Goal: Information Seeking & Learning: Learn about a topic

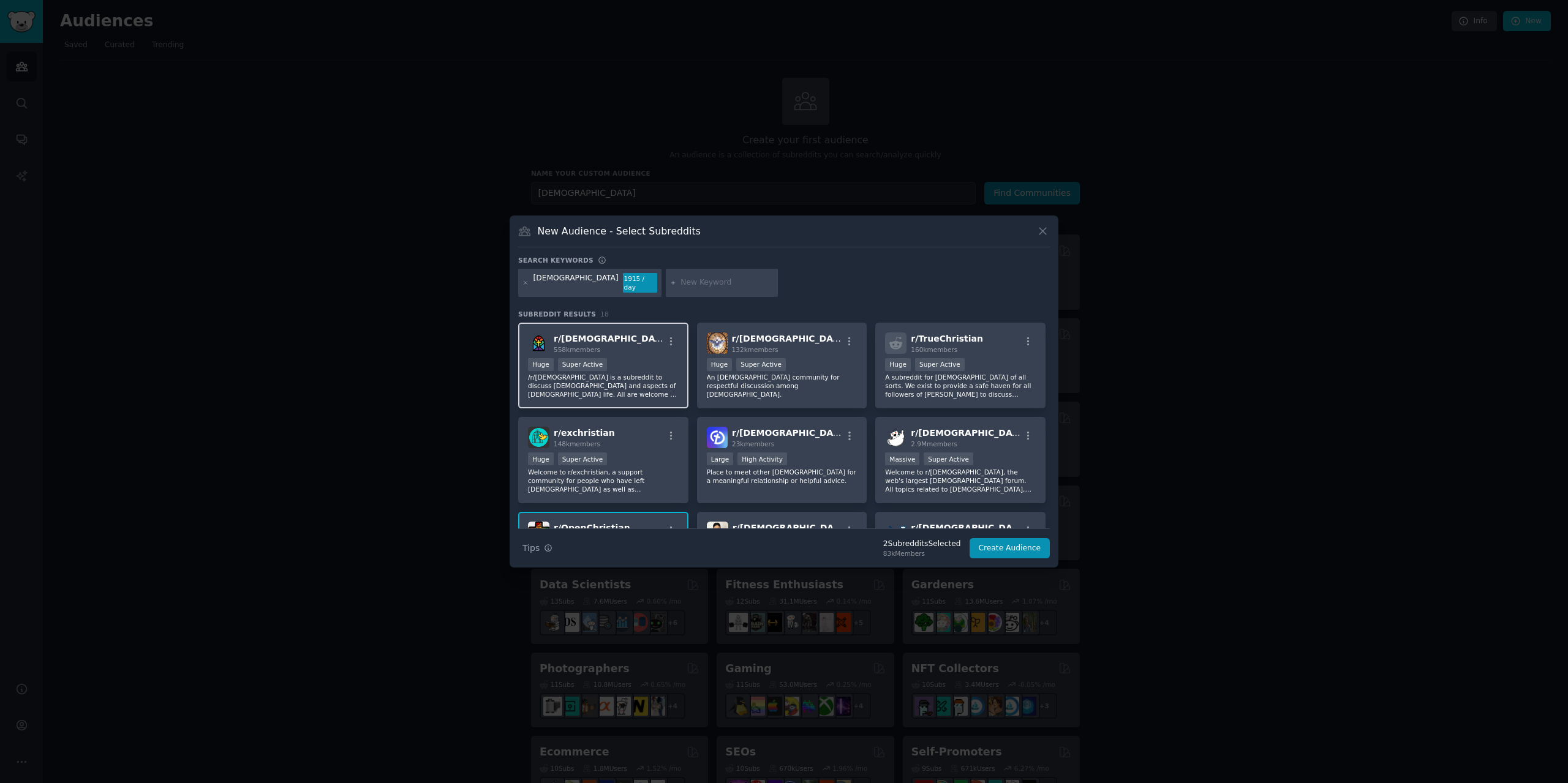
click at [643, 368] on div "Huge Super Active" at bounding box center [603, 366] width 151 height 16
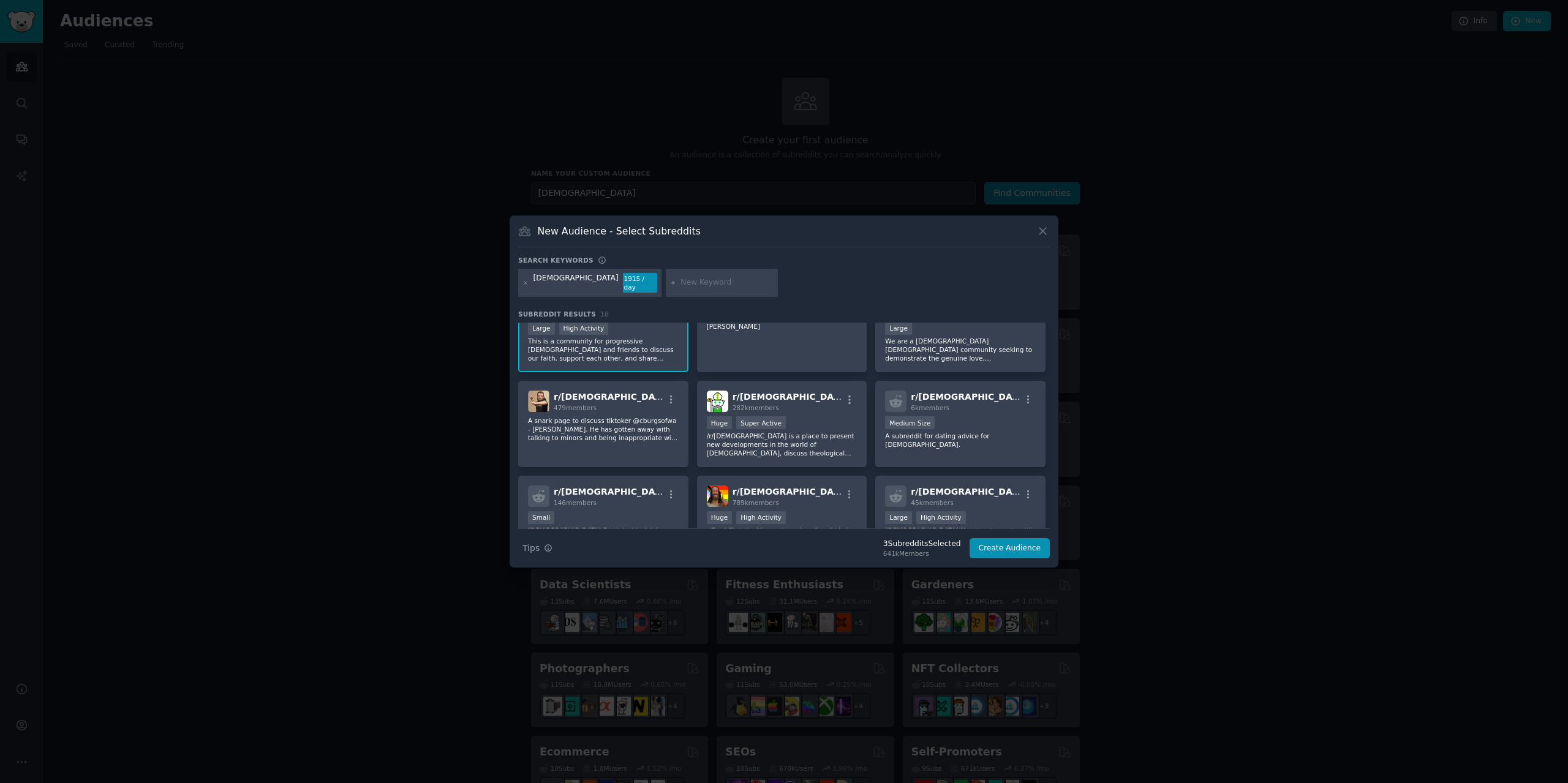
scroll to position [367, 0]
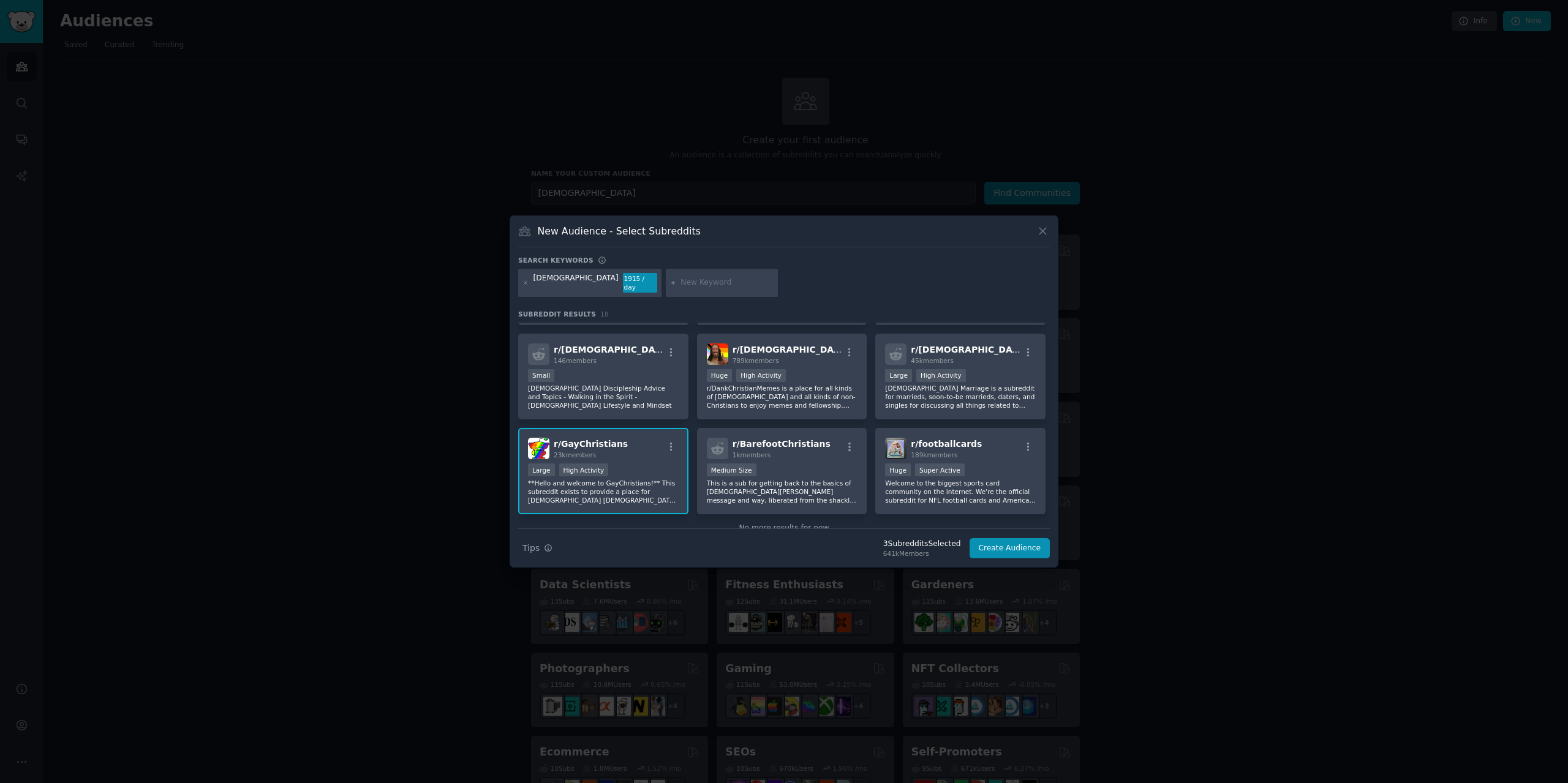
click at [631, 449] on div "r/ GayChristians 23k members" at bounding box center [603, 448] width 151 height 21
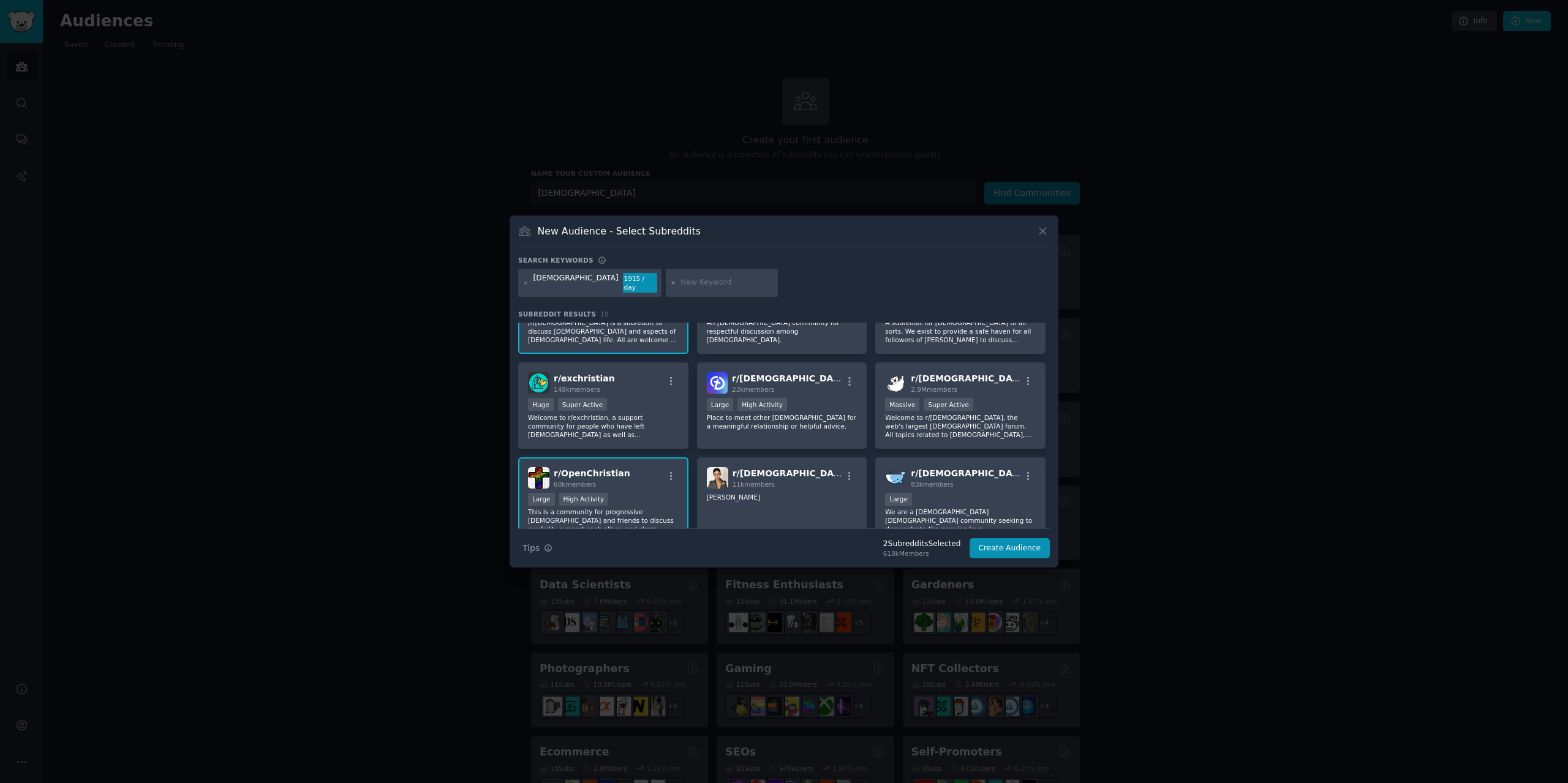
scroll to position [123, 0]
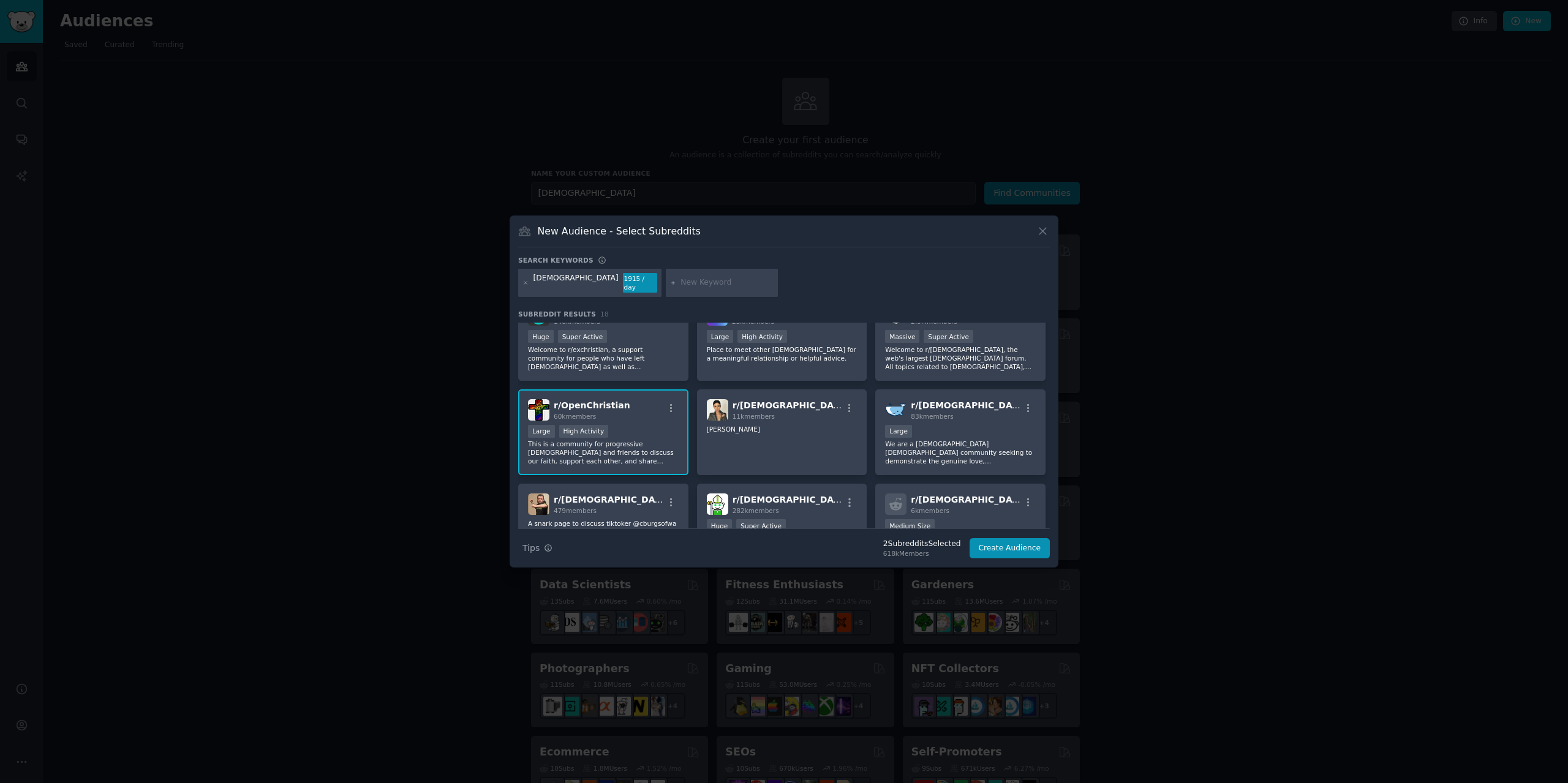
click at [643, 427] on div ">= 80th percentile for submissions / day Large High Activity" at bounding box center [603, 433] width 151 height 16
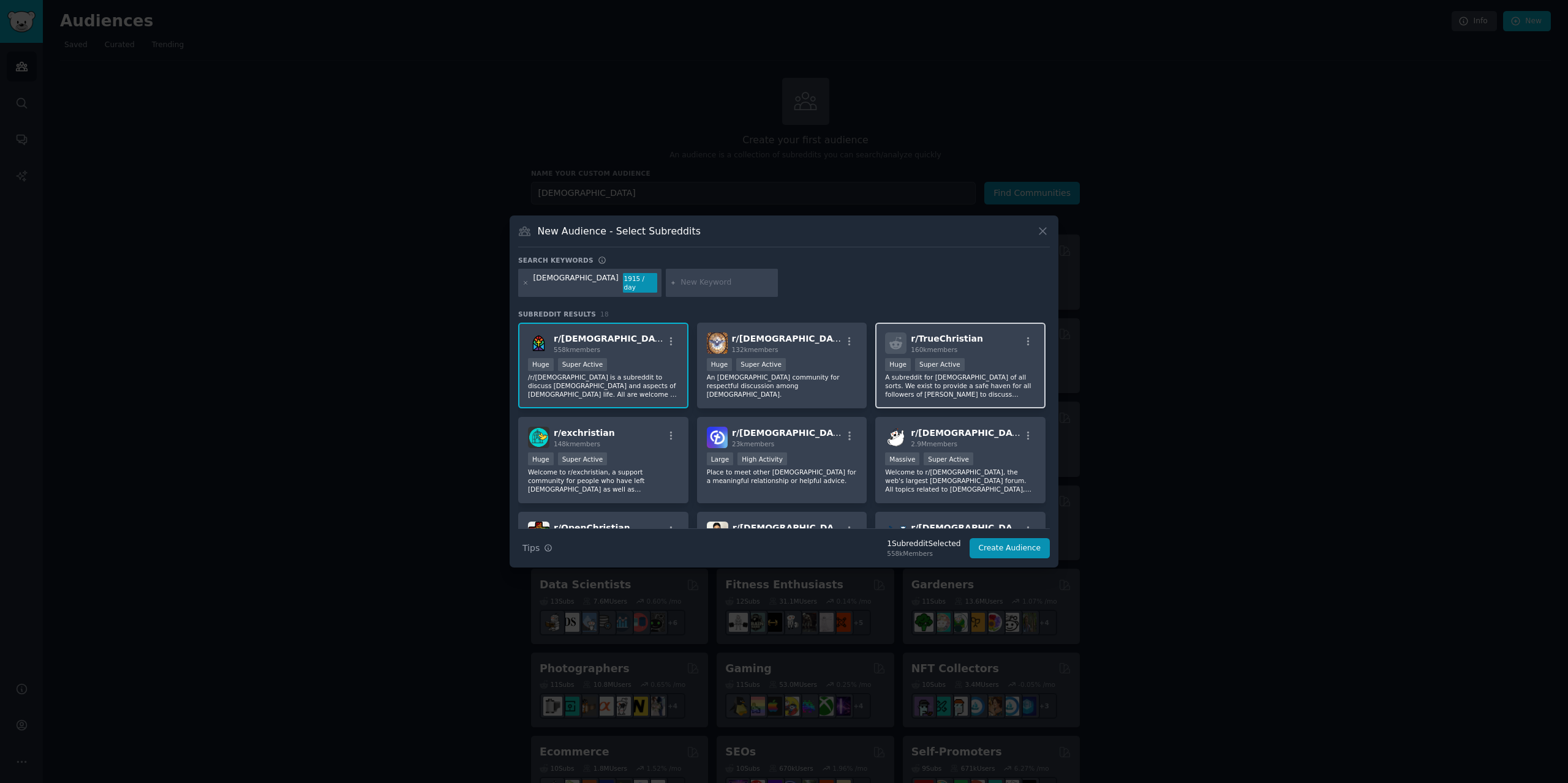
click at [958, 381] on p "A subreddit for [DEMOGRAPHIC_DATA] of all sorts. We exist to provide a safe hav…" at bounding box center [961, 386] width 151 height 25
click at [774, 383] on p "An [DEMOGRAPHIC_DATA] community for respectful discussion among [DEMOGRAPHIC_DA…" at bounding box center [782, 386] width 151 height 25
click at [1012, 541] on button "Create Audience" at bounding box center [1010, 549] width 81 height 21
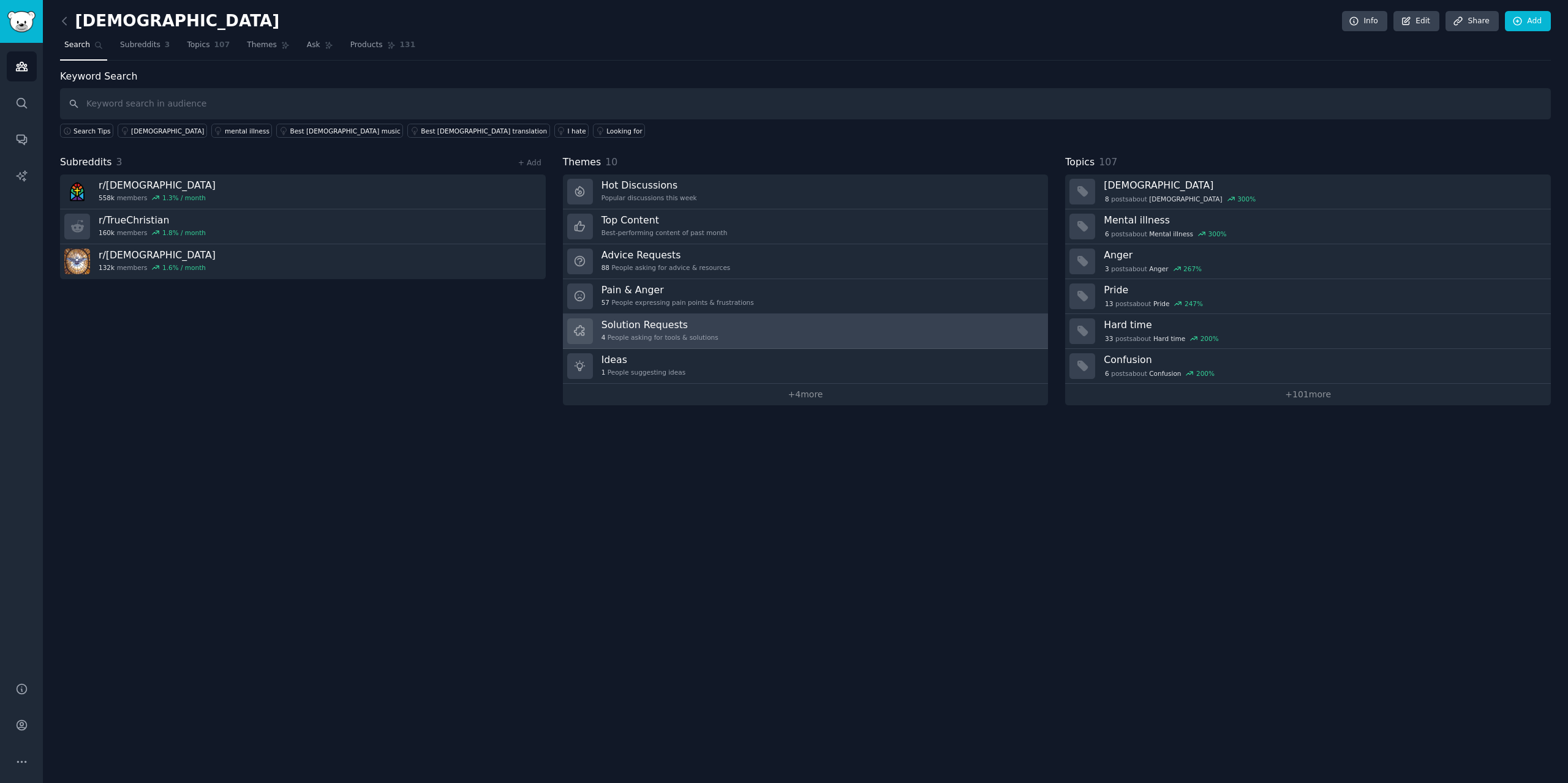
click at [737, 328] on link "Solution Requests 4 People asking for tools & solutions" at bounding box center [805, 332] width 486 height 35
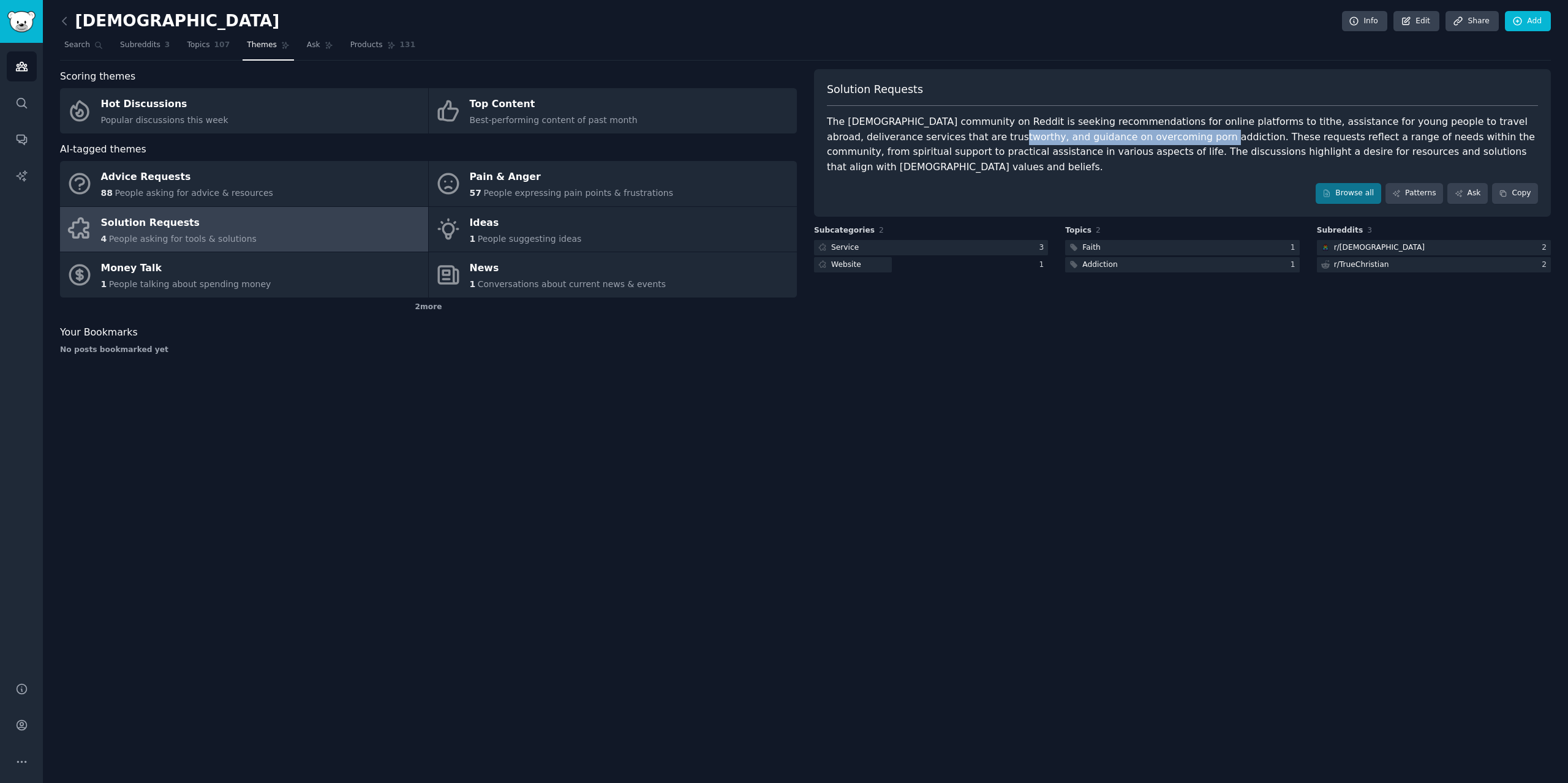
drag, startPoint x: 896, startPoint y: 133, endPoint x: 1084, endPoint y: 134, distance: 188.0
click at [1084, 134] on div "The [DEMOGRAPHIC_DATA] community on Reddit is seeking recommendations for onlin…" at bounding box center [1182, 144] width 711 height 60
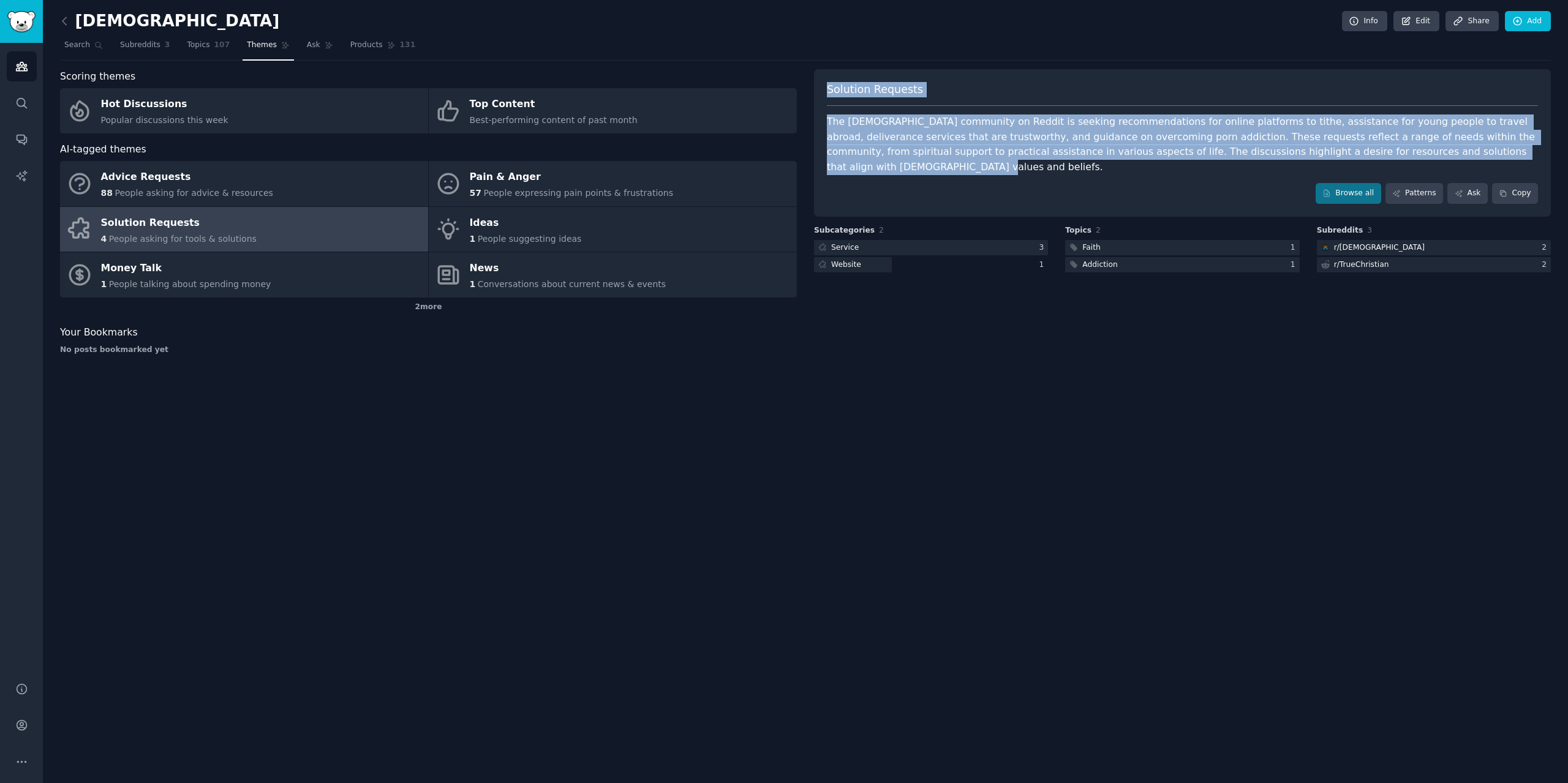
drag, startPoint x: 825, startPoint y: 88, endPoint x: 1437, endPoint y: 147, distance: 614.8
click at [1437, 147] on div "Solution Requests The [DEMOGRAPHIC_DATA] community on Reddit is seeking recomme…" at bounding box center [1182, 142] width 736 height 147
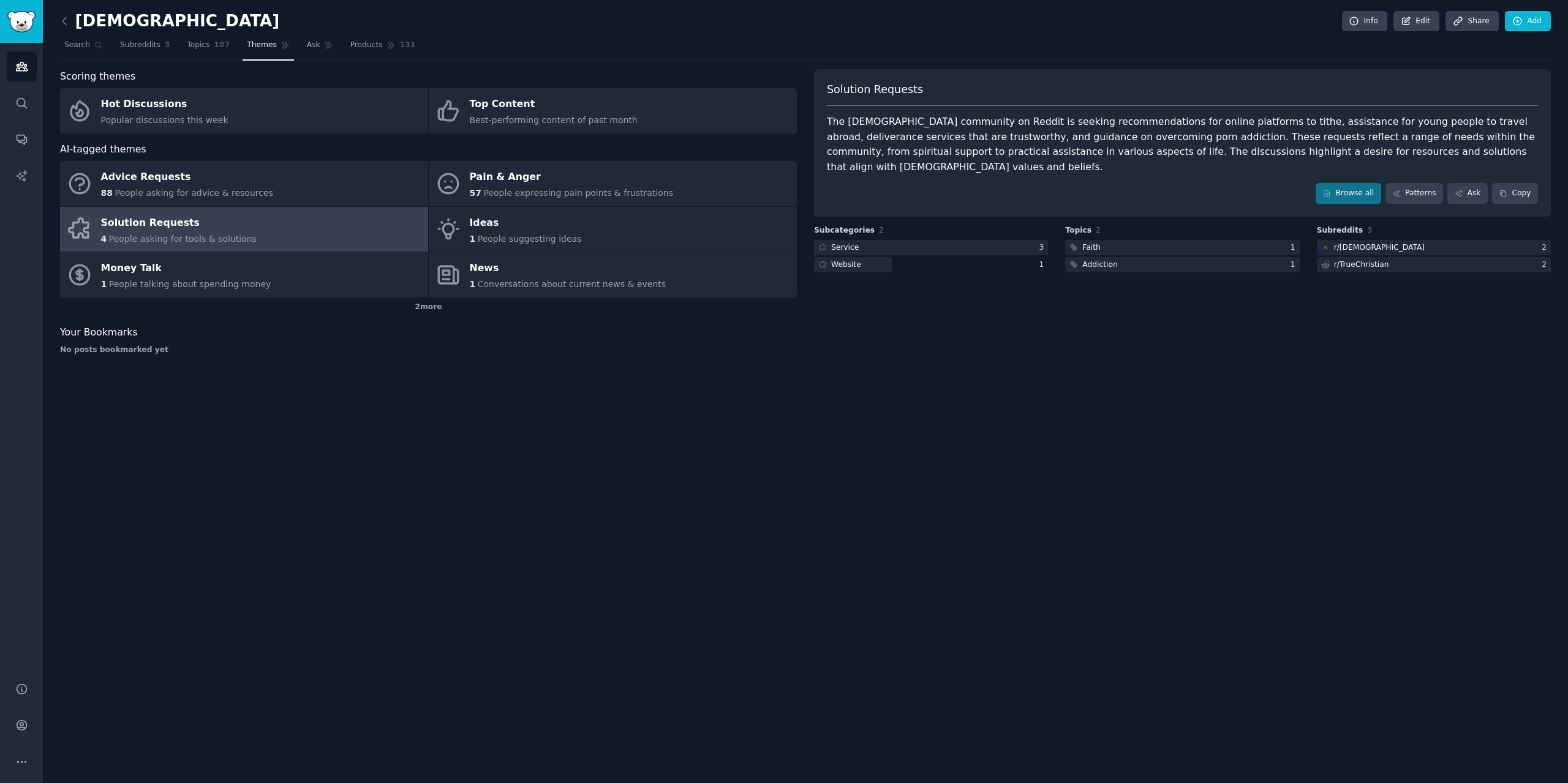
click at [1056, 35] on div "[DEMOGRAPHIC_DATA] Info Edit Share Add" at bounding box center [805, 24] width 1490 height 25
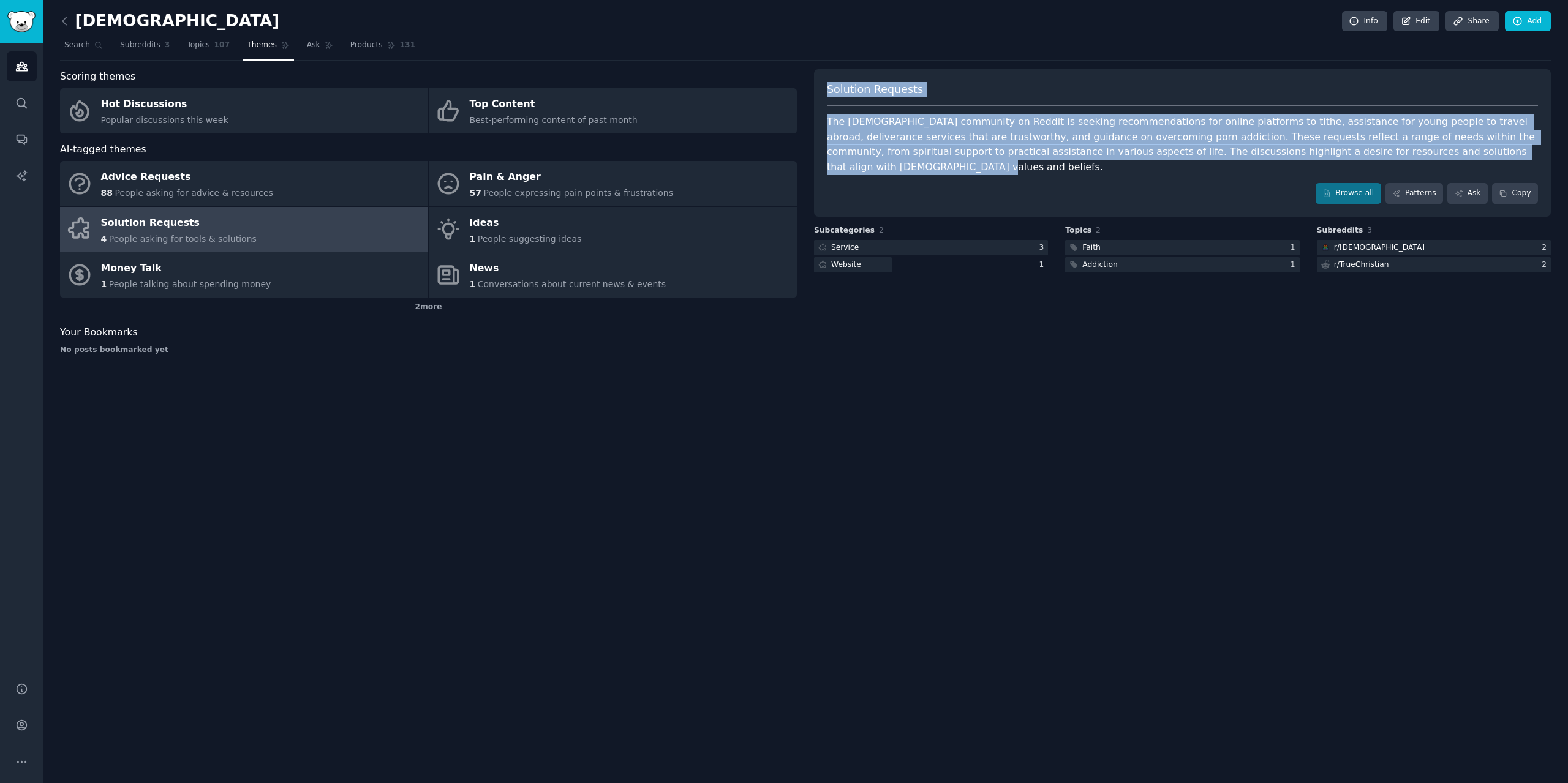
drag, startPoint x: 1434, startPoint y: 149, endPoint x: 829, endPoint y: 77, distance: 609.3
click at [829, 77] on div "Solution Requests The [DEMOGRAPHIC_DATA] community on Reddit is seeking recomme…" at bounding box center [1182, 142] width 736 height 147
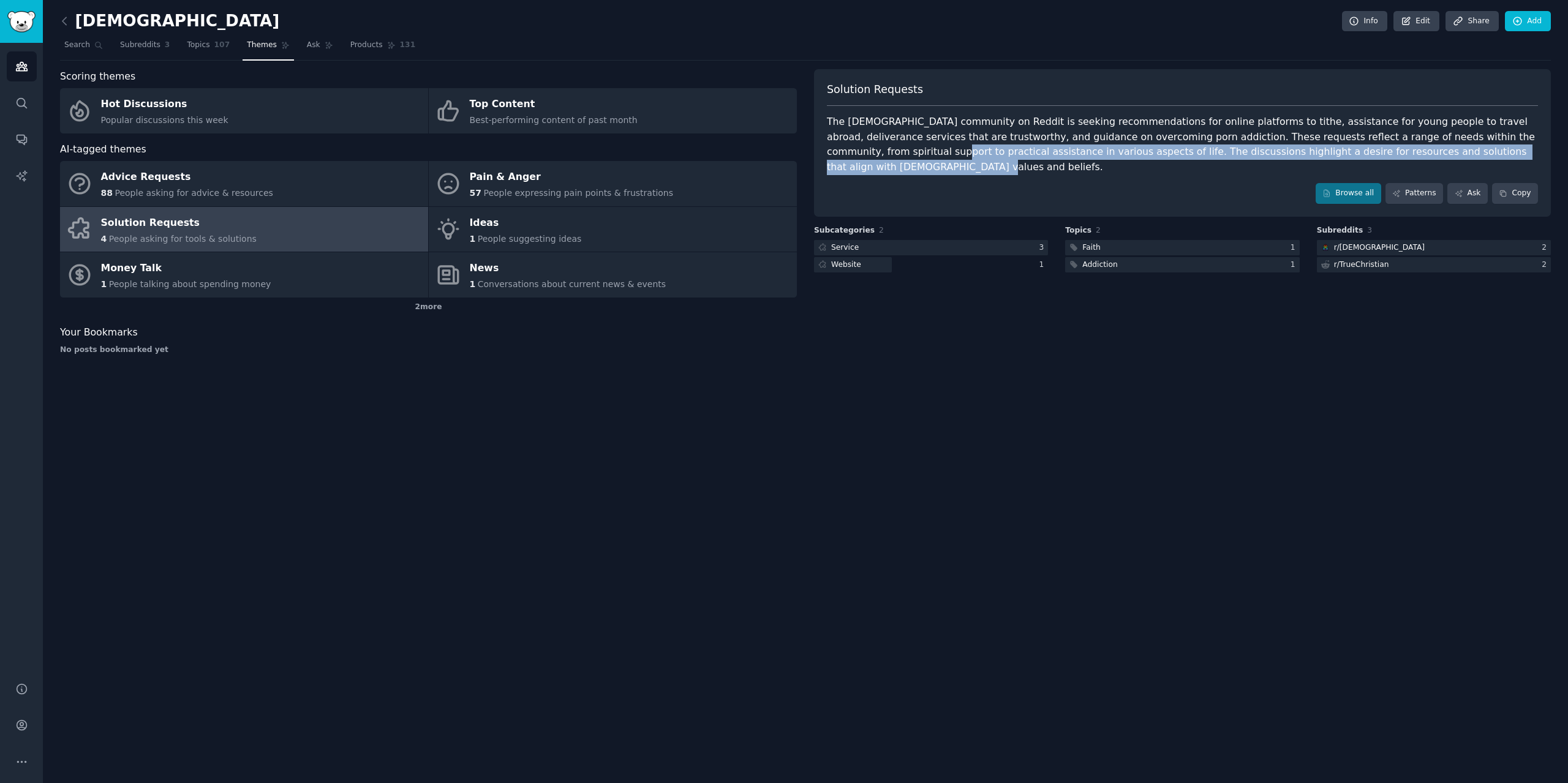
drag, startPoint x: 829, startPoint y: 77, endPoint x: 1469, endPoint y: 143, distance: 643.4
click at [1469, 143] on div "Solution Requests The [DEMOGRAPHIC_DATA] community on Reddit is seeking recomme…" at bounding box center [1182, 142] width 736 height 147
click at [1469, 143] on div "The [DEMOGRAPHIC_DATA] community on Reddit is seeking recommendations for onlin…" at bounding box center [1182, 144] width 711 height 60
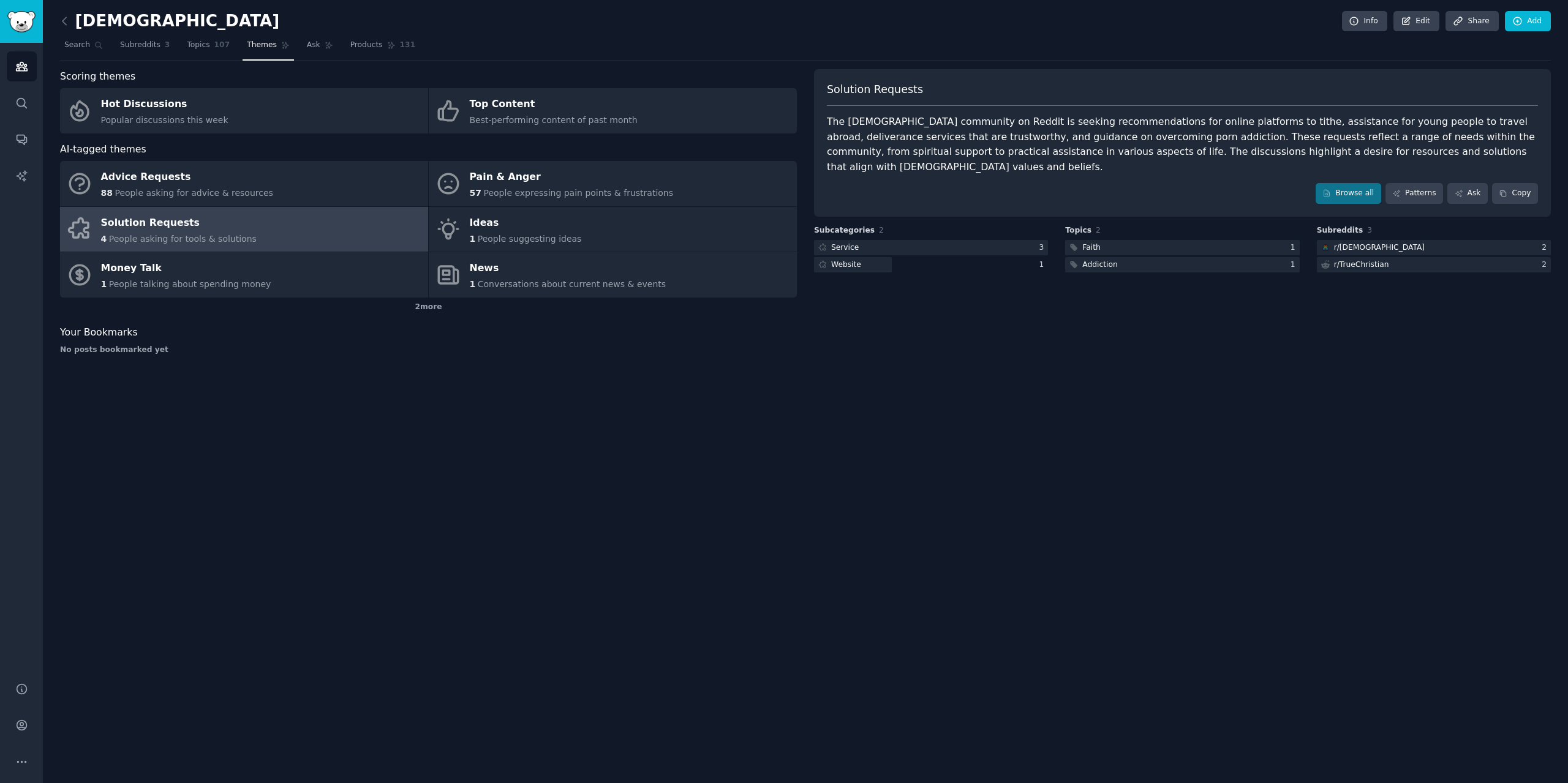
click at [1390, 102] on div "Solution Requests" at bounding box center [1182, 94] width 711 height 25
click at [1390, 118] on div "The [DEMOGRAPHIC_DATA] community on Reddit is seeking recommendations for onlin…" at bounding box center [1182, 144] width 711 height 60
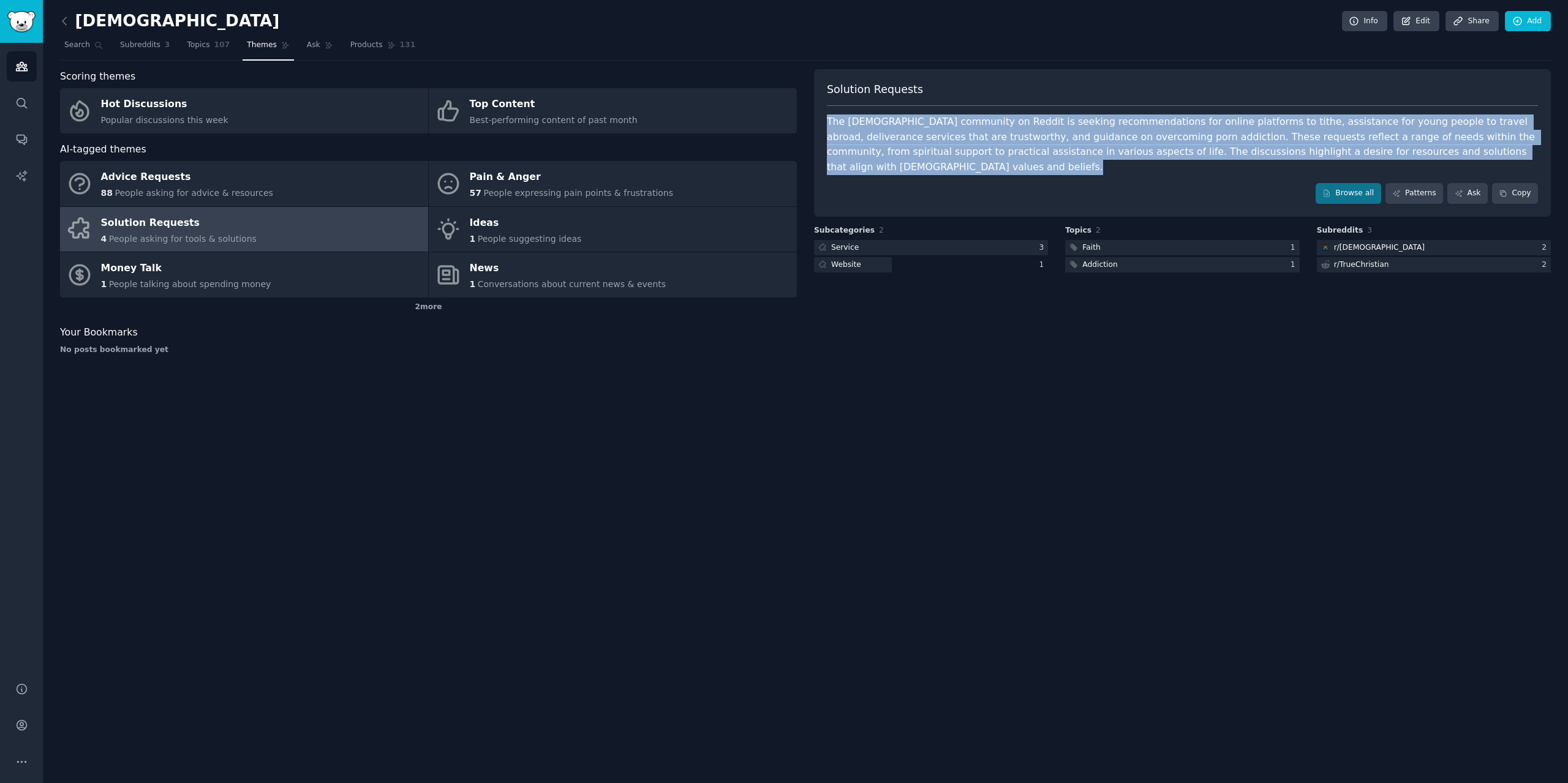
click at [1390, 118] on div "The [DEMOGRAPHIC_DATA] community on Reddit is seeking recommendations for onlin…" at bounding box center [1182, 144] width 711 height 60
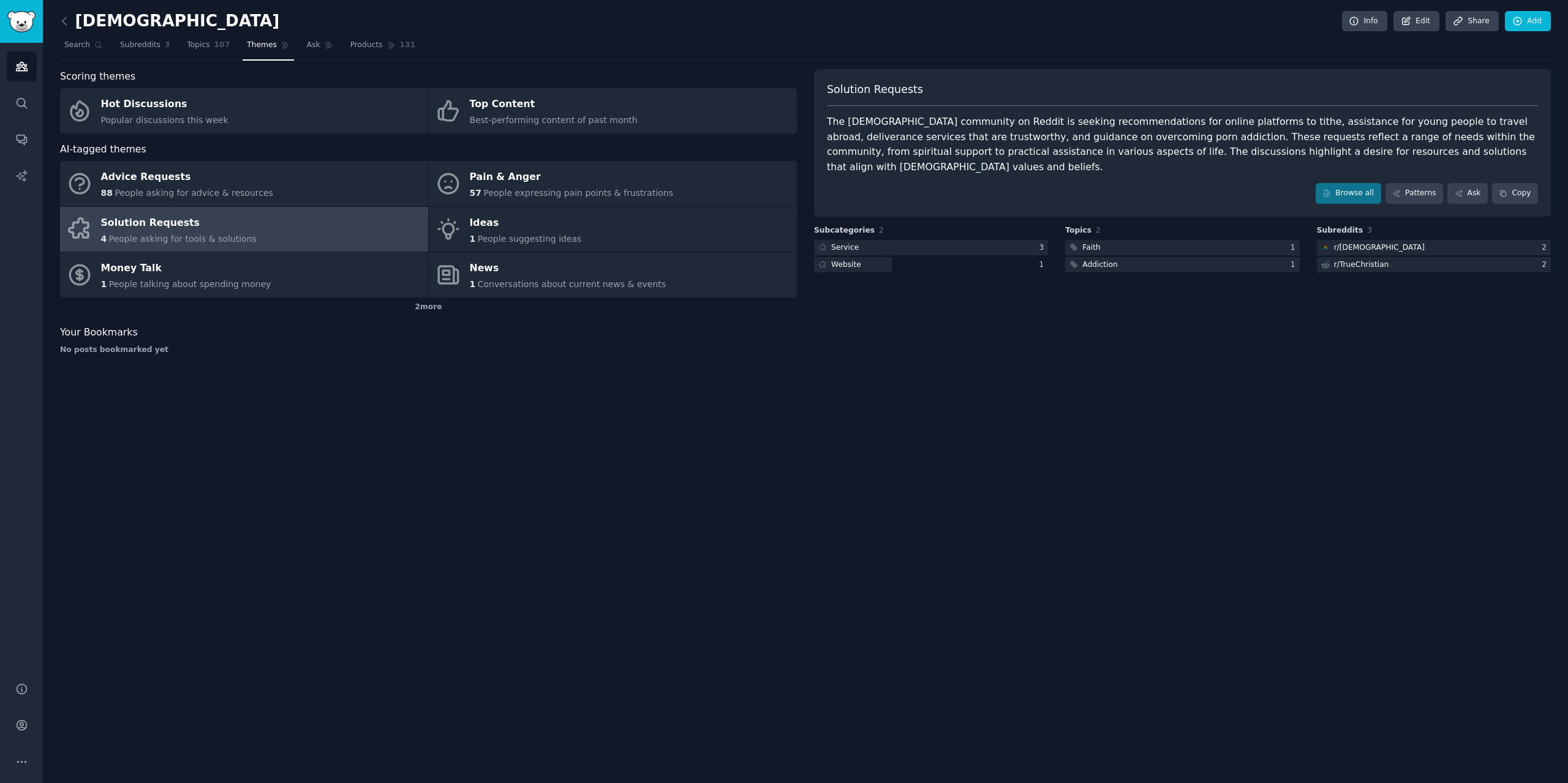
click at [1283, 68] on div "[DEMOGRAPHIC_DATA] Info Edit Share Add Search Subreddits 3 Topics 107 Themes As…" at bounding box center [805, 190] width 1490 height 347
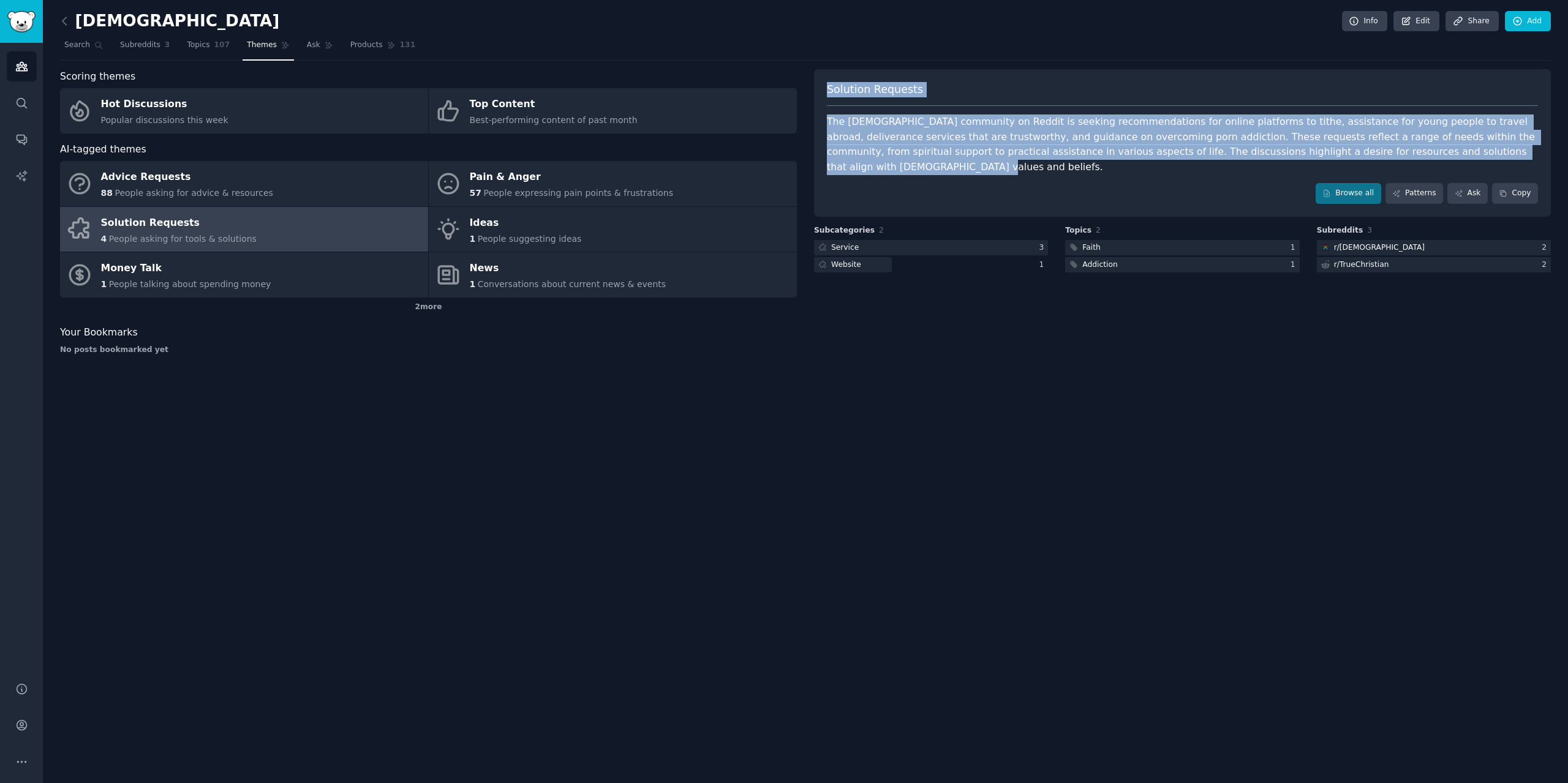
drag, startPoint x: 825, startPoint y: 73, endPoint x: 1438, endPoint y: 154, distance: 618.3
click at [1438, 154] on div "Solution Requests The [DEMOGRAPHIC_DATA] community on Reddit is seeking recomme…" at bounding box center [1182, 142] width 736 height 147
click at [964, 63] on div "[DEMOGRAPHIC_DATA] Info Edit Share Add Search Subreddits 3 Topics 107 Themes As…" at bounding box center [805, 190] width 1490 height 347
click at [839, 72] on div "Solution Requests The [DEMOGRAPHIC_DATA] community on Reddit is seeking recomme…" at bounding box center [1182, 142] width 736 height 147
click at [849, 121] on div "The [DEMOGRAPHIC_DATA] community on Reddit is seeking recommendations for onlin…" at bounding box center [1182, 144] width 711 height 60
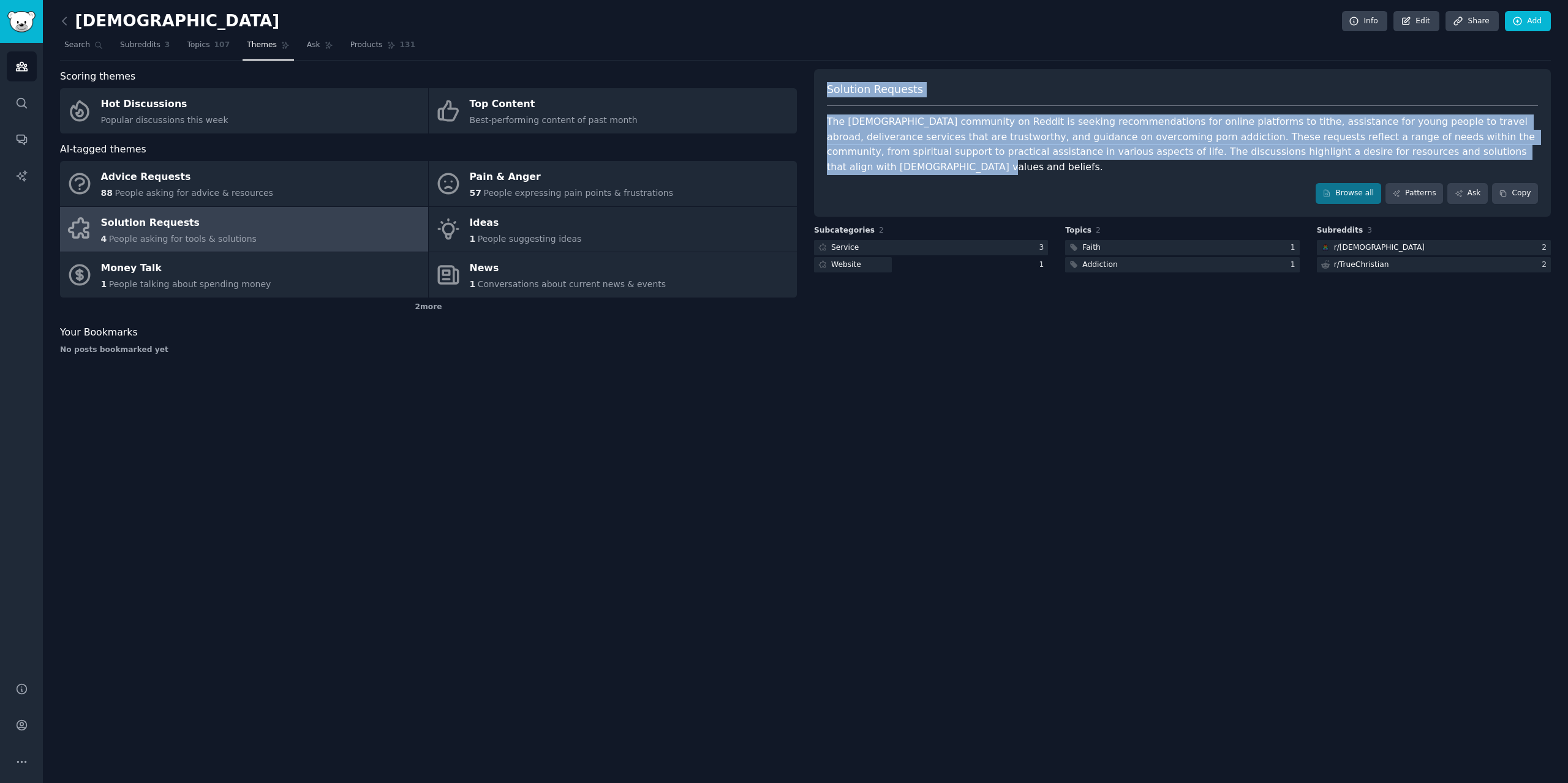
click at [849, 121] on div "The [DEMOGRAPHIC_DATA] community on Reddit is seeking recommendations for onlin…" at bounding box center [1182, 144] width 711 height 60
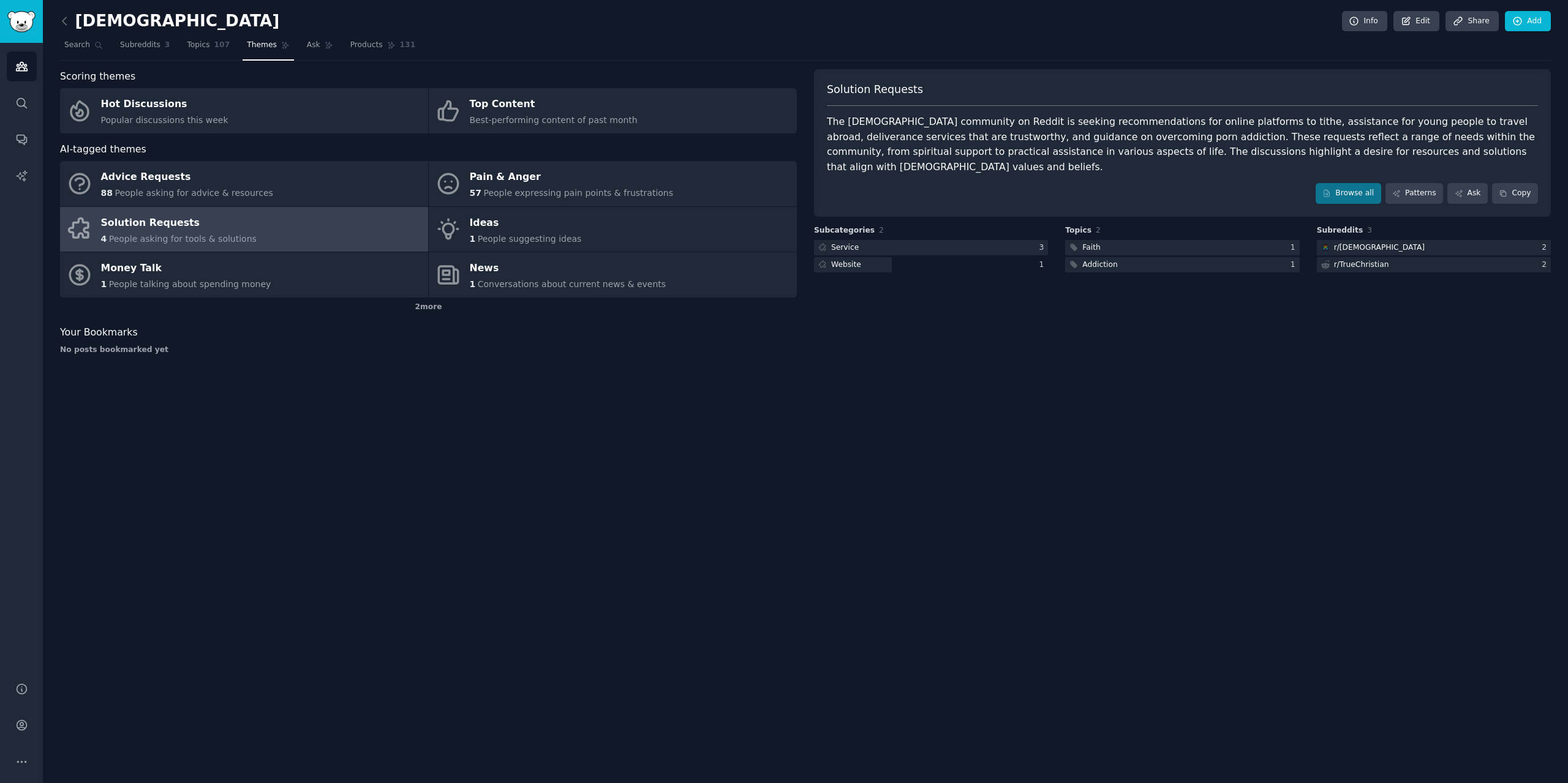
click at [839, 80] on div "Solution Requests The [DEMOGRAPHIC_DATA] community on Reddit is seeking recomme…" at bounding box center [1182, 142] width 736 height 147
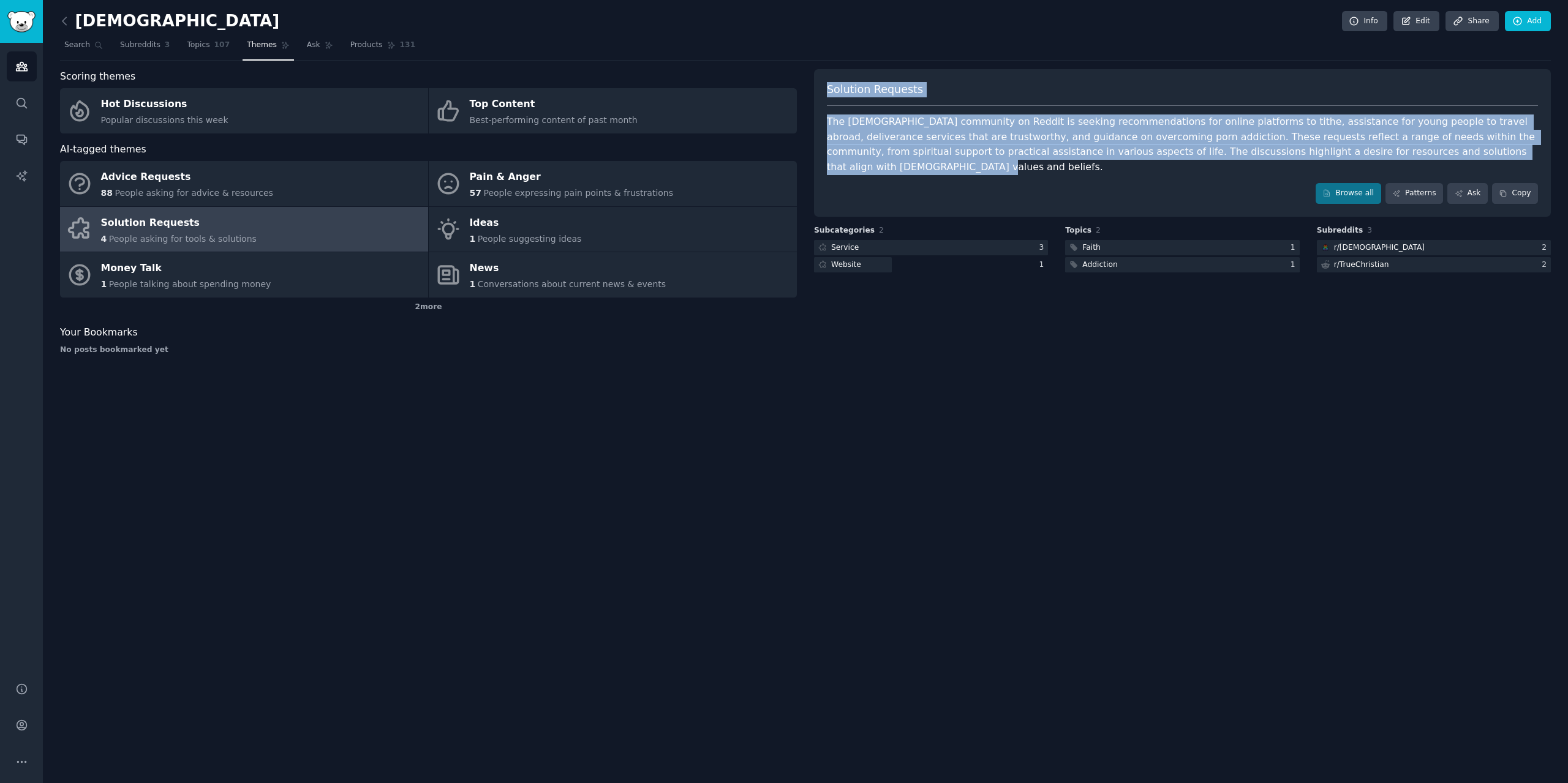
drag, startPoint x: 826, startPoint y: 88, endPoint x: 1469, endPoint y: 152, distance: 646.2
click at [1469, 152] on div "Solution Requests The [DEMOGRAPHIC_DATA] community on Reddit is seeking recomme…" at bounding box center [1182, 142] width 736 height 147
click at [1156, 77] on div "Solution Requests The [DEMOGRAPHIC_DATA] community on Reddit is seeking recomme…" at bounding box center [1182, 142] width 736 height 147
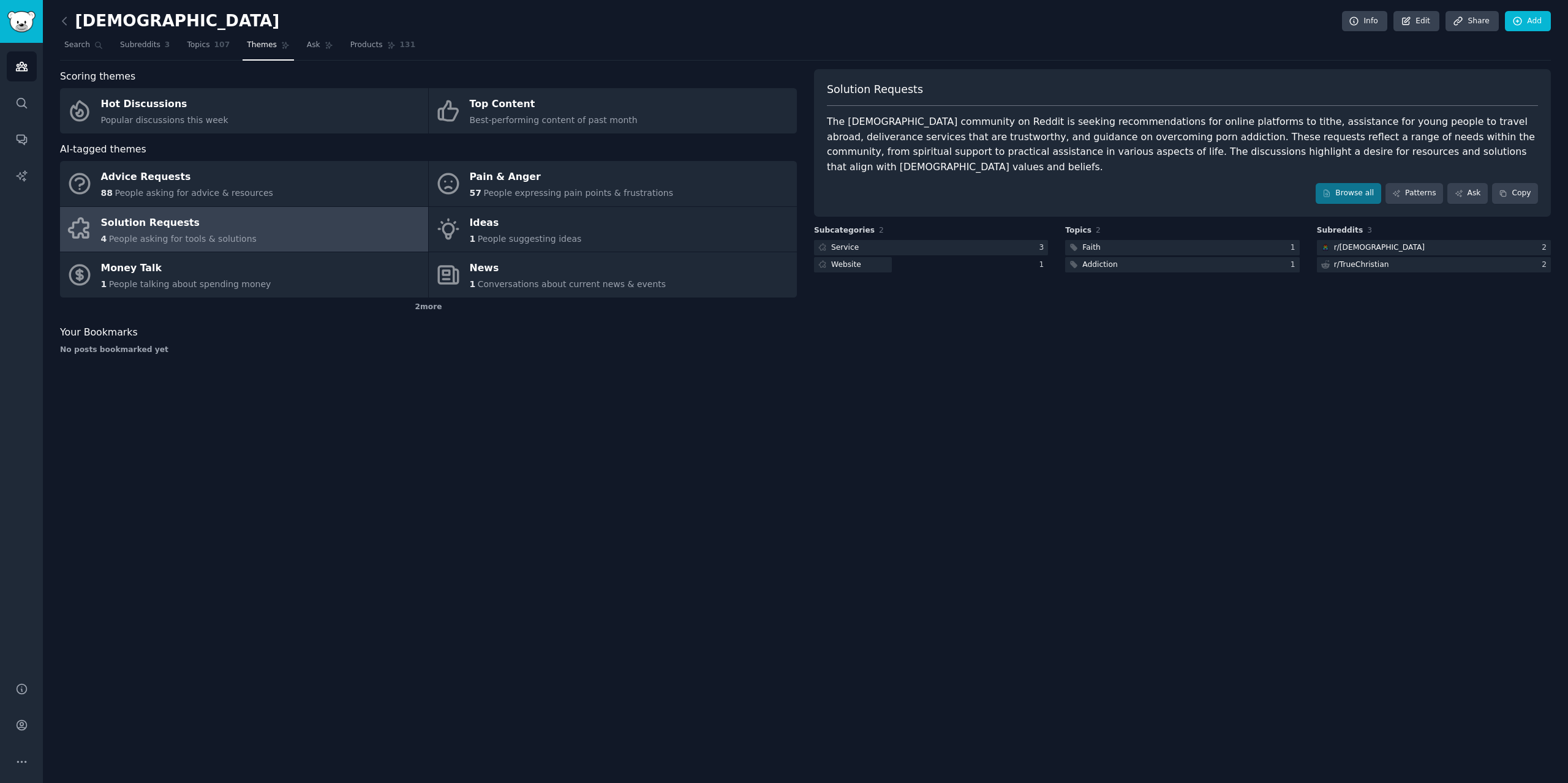
click at [1151, 45] on nav "Search Subreddits 3 Topics 107 Themes Ask Products 131" at bounding box center [805, 48] width 1490 height 25
click at [1143, 16] on div "[DEMOGRAPHIC_DATA] Info Edit Share Add" at bounding box center [805, 24] width 1490 height 25
click at [1362, 183] on link "Browse all" at bounding box center [1348, 194] width 66 height 21
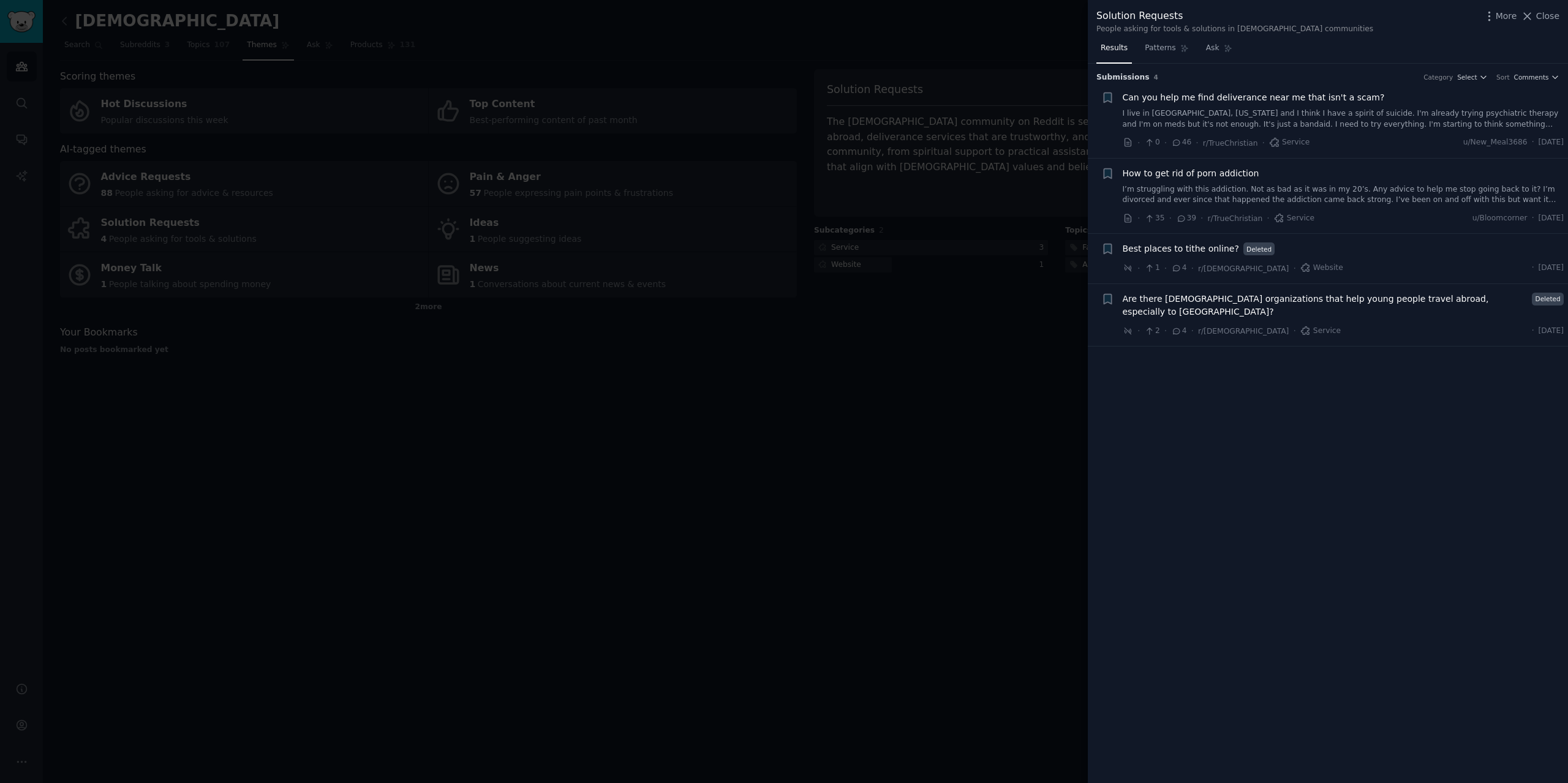
click at [1342, 204] on link "I’m struggling with this addiction. Not as bad as it was in my 20’s. Any advice…" at bounding box center [1343, 195] width 442 height 21
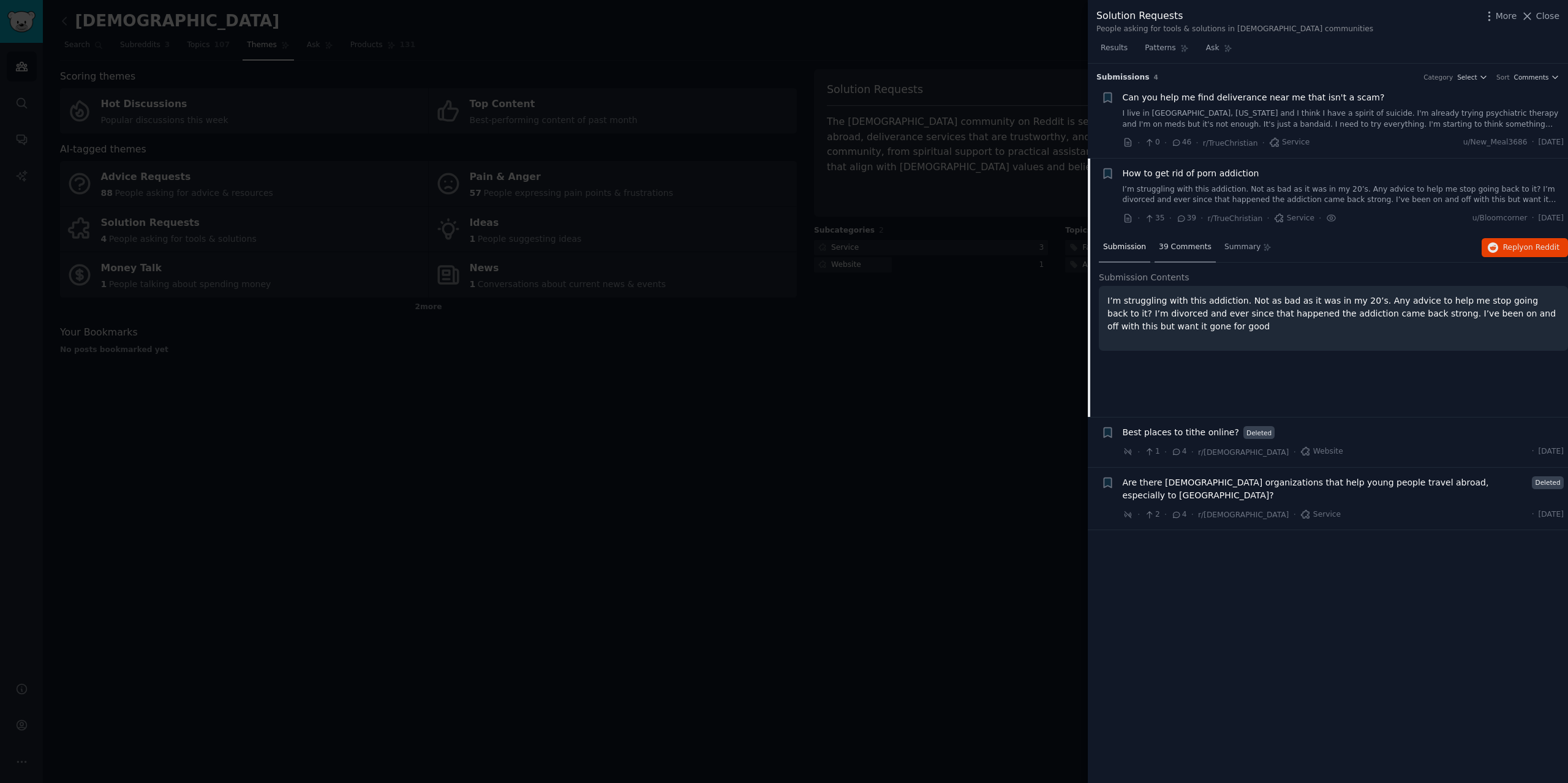
click at [1182, 247] on span "39 Comments" at bounding box center [1185, 247] width 53 height 11
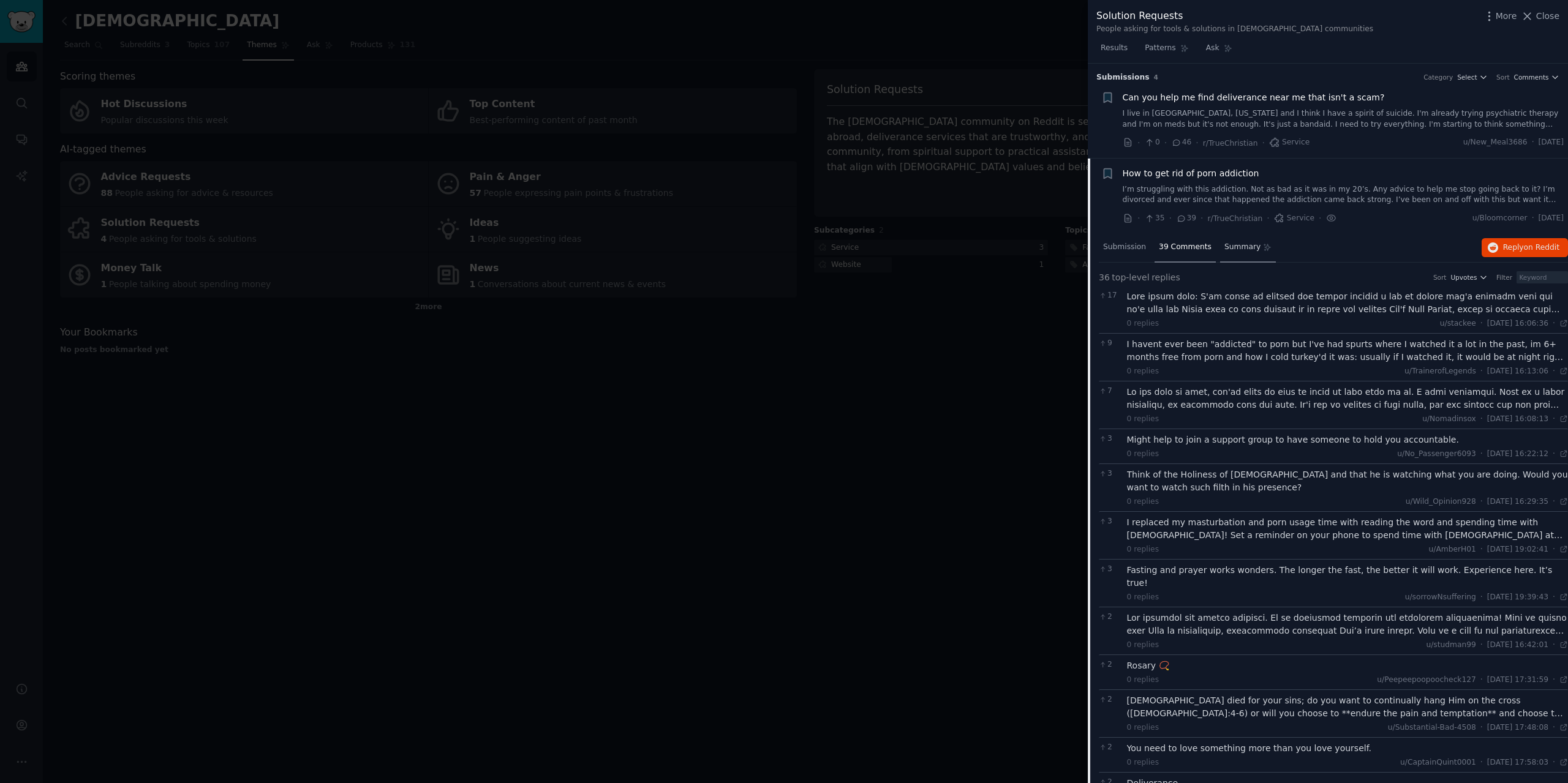
click at [1240, 245] on span "Summary" at bounding box center [1242, 247] width 36 height 11
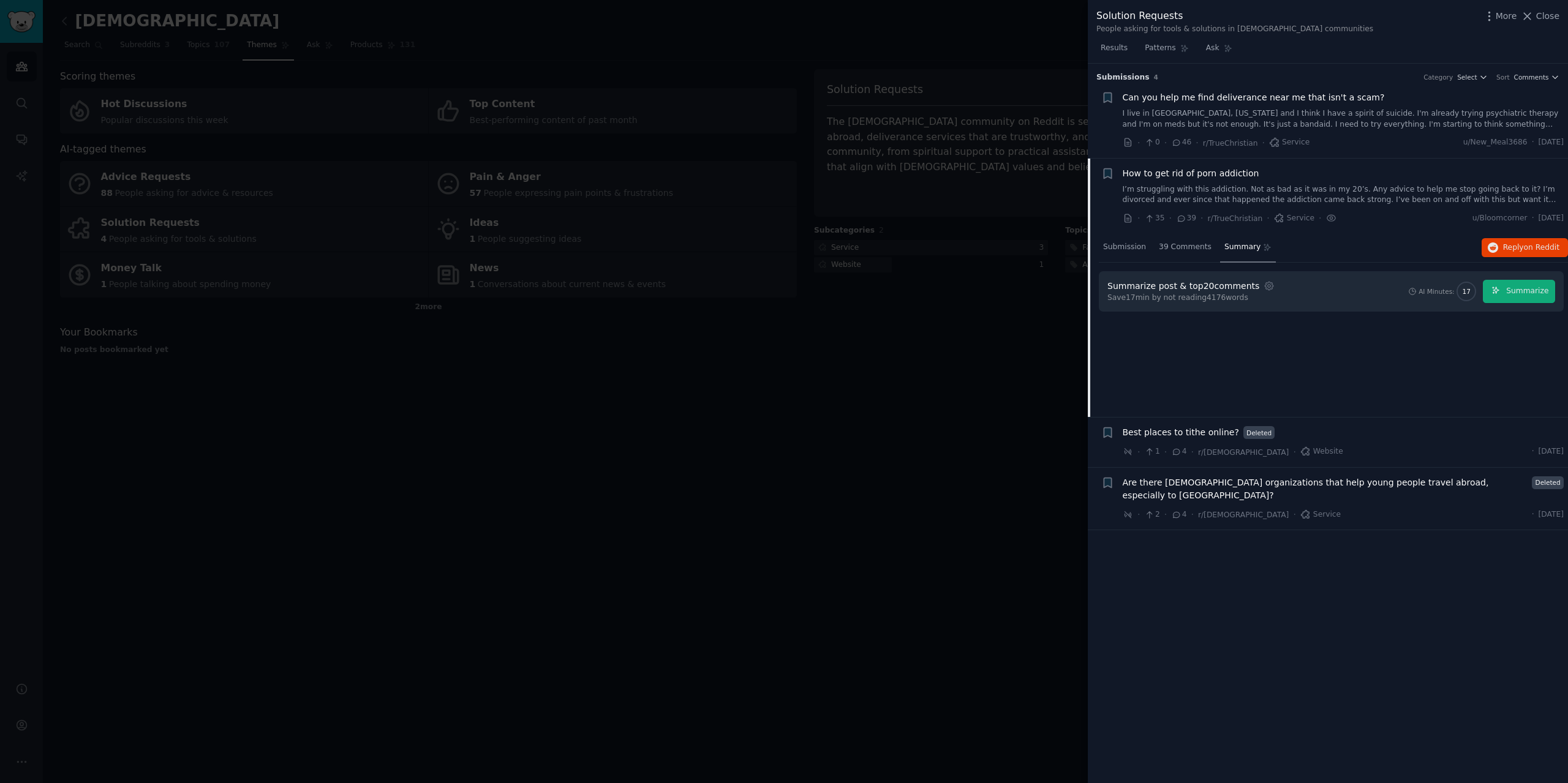
click at [926, 340] on div at bounding box center [784, 391] width 1568 height 783
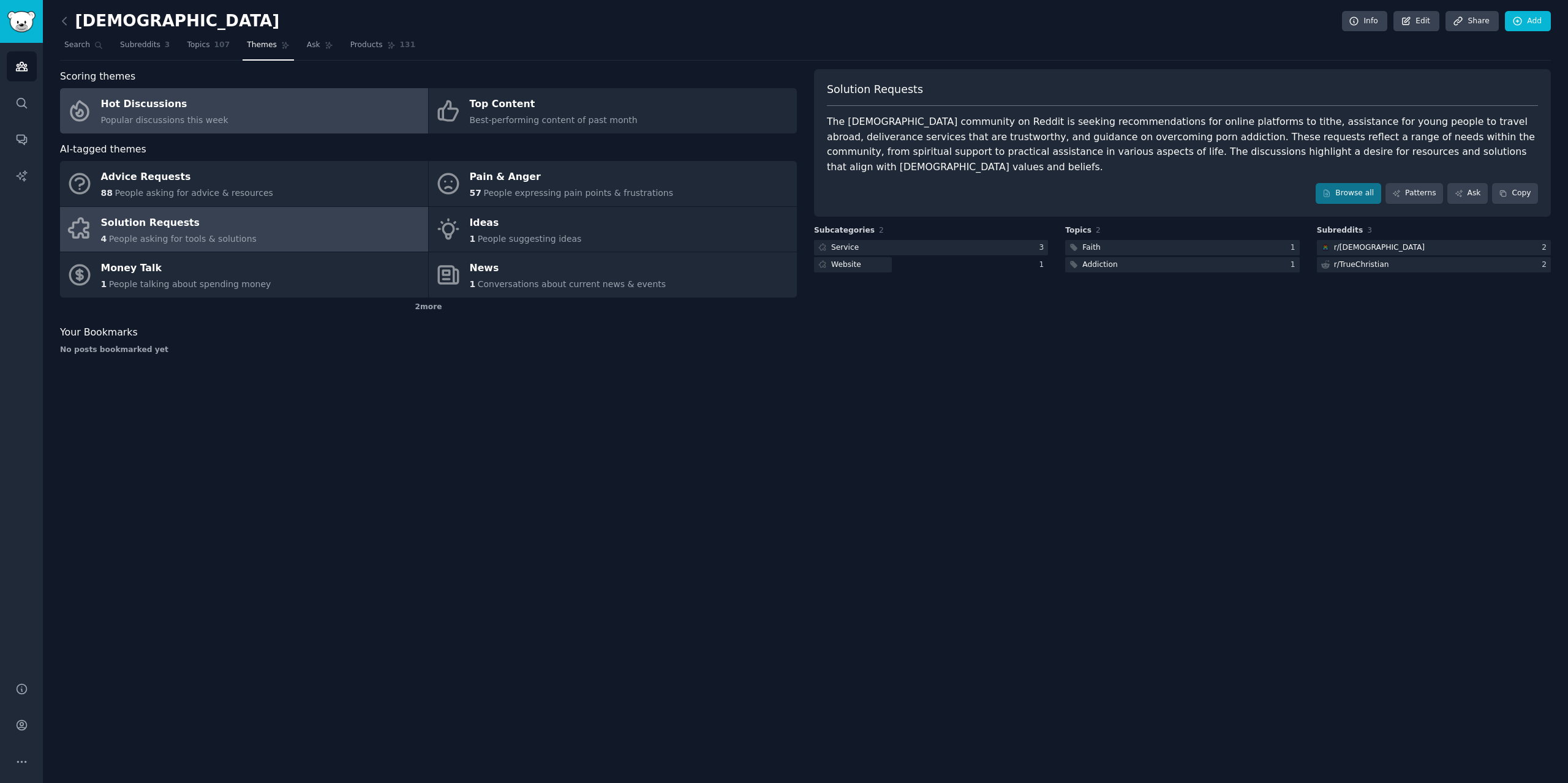
click at [228, 123] on link "Hot Discussions Popular discussions this week" at bounding box center [244, 111] width 368 height 45
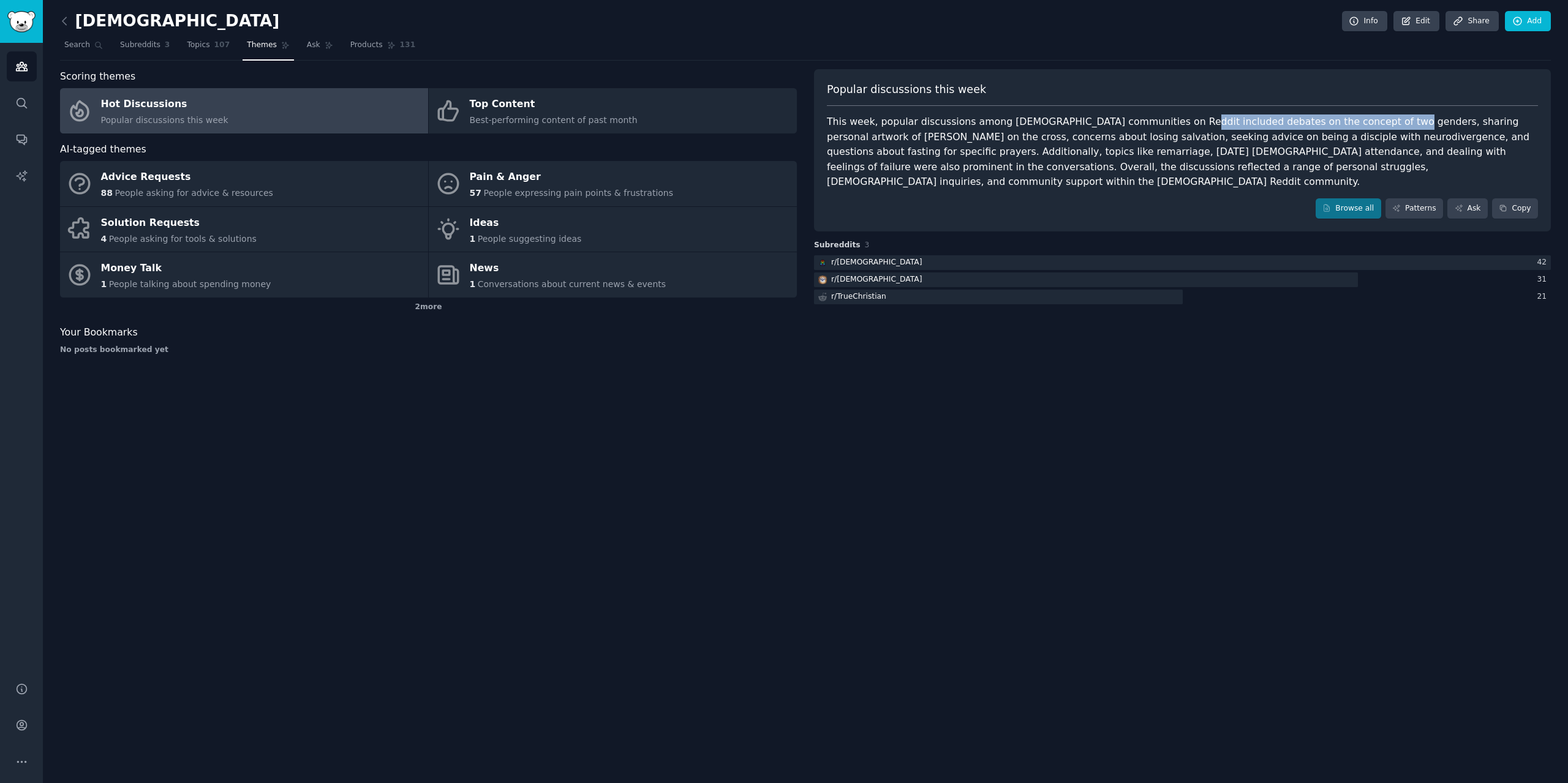
drag, startPoint x: 1341, startPoint y: 124, endPoint x: 1147, endPoint y: 127, distance: 194.0
click at [1147, 127] on div "This week, popular discussions among [DEMOGRAPHIC_DATA] communities on Reddit i…" at bounding box center [1182, 152] width 711 height 75
click at [984, 142] on div "This week, popular discussions among [DEMOGRAPHIC_DATA] communities on Reddit i…" at bounding box center [1182, 152] width 711 height 75
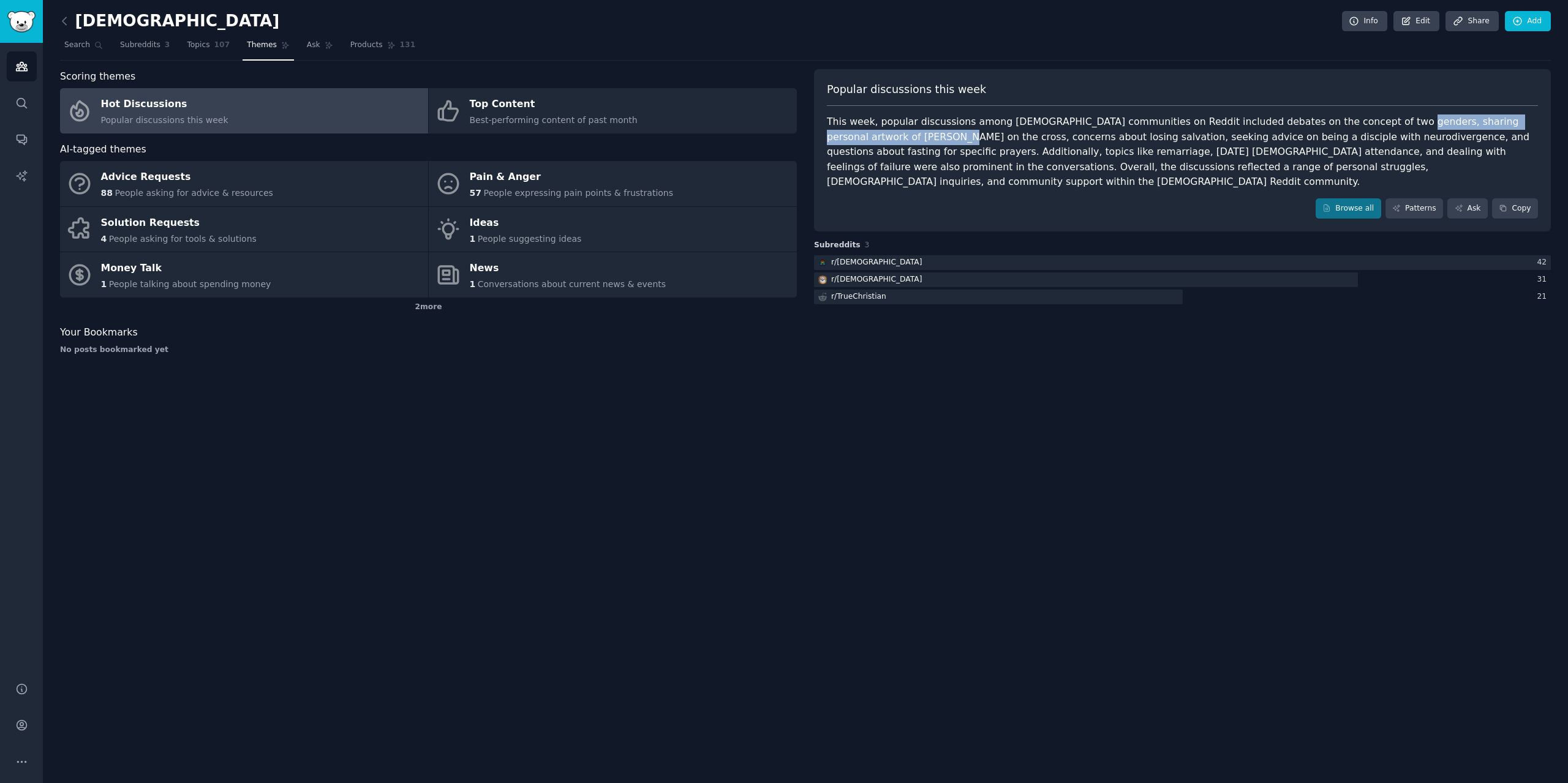
drag, startPoint x: 1343, startPoint y: 120, endPoint x: 848, endPoint y: 142, distance: 495.5
click at [848, 142] on div "This week, popular discussions among [DEMOGRAPHIC_DATA] communities on Reddit i…" at bounding box center [1182, 152] width 711 height 75
click at [976, 163] on div "This week, popular discussions among [DEMOGRAPHIC_DATA] communities on Reddit i…" at bounding box center [1182, 152] width 711 height 75
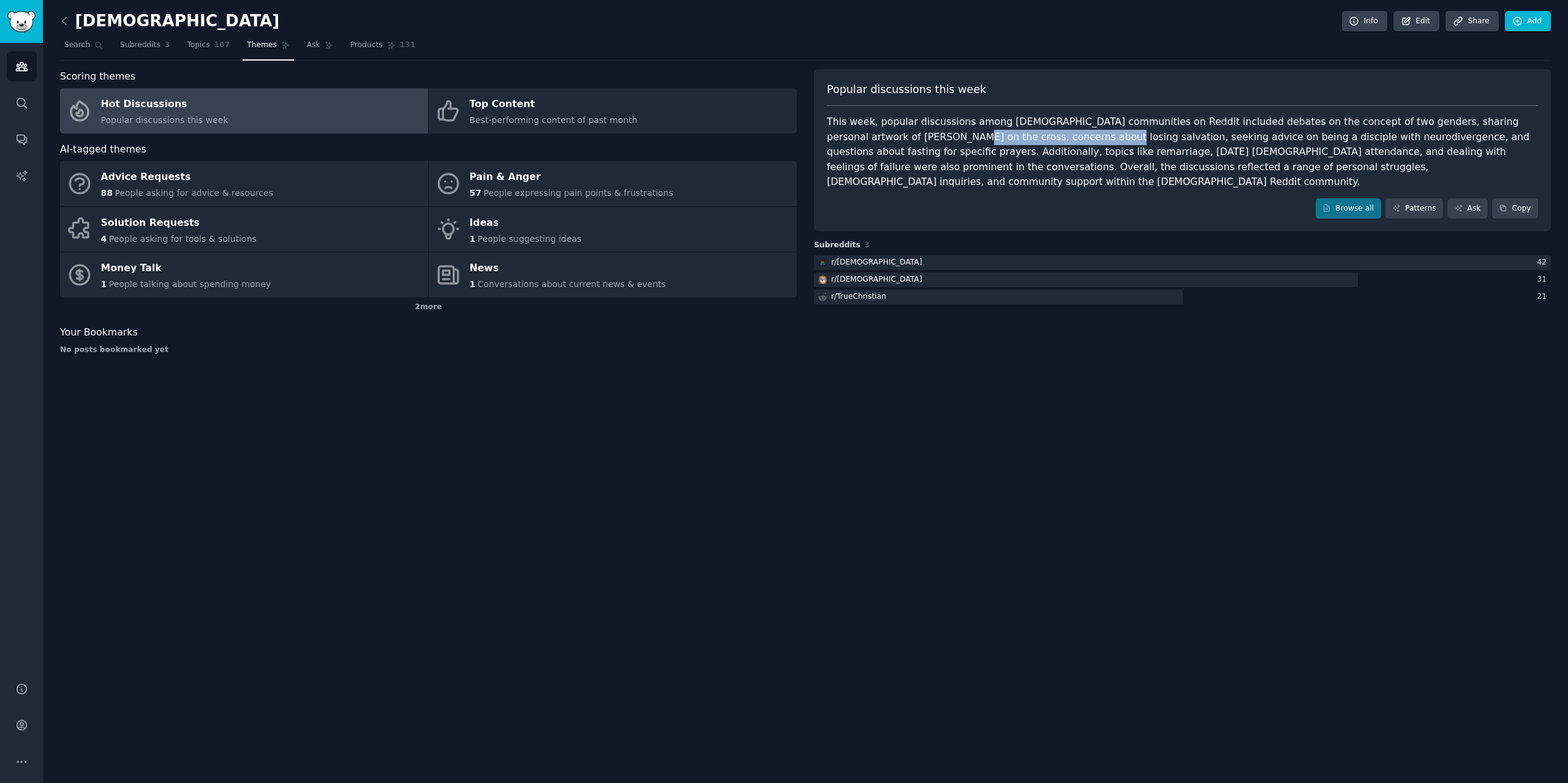
drag, startPoint x: 853, startPoint y: 141, endPoint x: 987, endPoint y: 138, distance: 134.0
click at [987, 138] on div "This week, popular discussions among [DEMOGRAPHIC_DATA] communities on Reddit i…" at bounding box center [1182, 152] width 711 height 75
click at [1062, 167] on div "This week, popular discussions among [DEMOGRAPHIC_DATA] communities on Reddit i…" at bounding box center [1182, 152] width 711 height 75
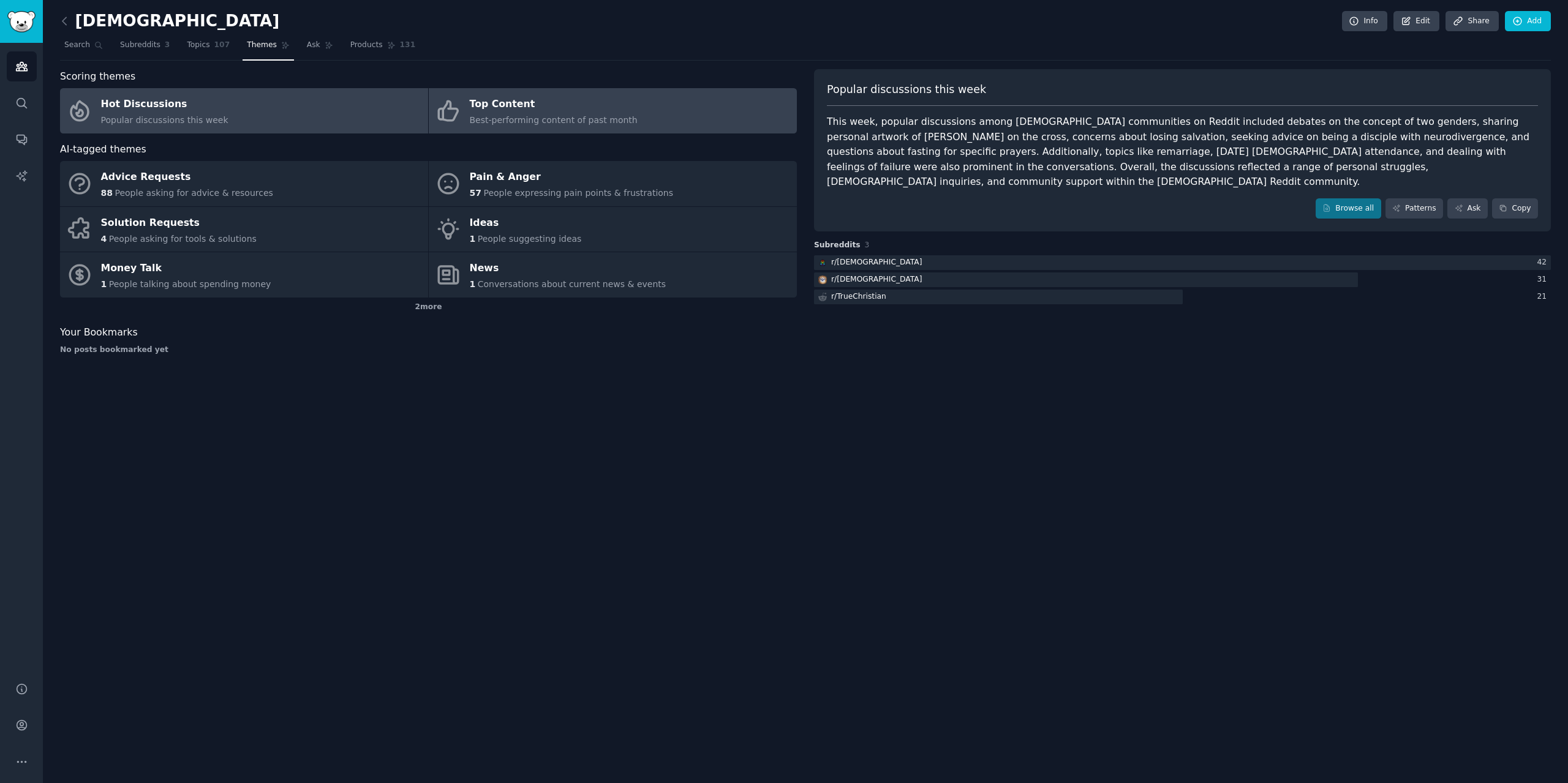
click at [597, 124] on span "Best-performing content of past month" at bounding box center [554, 120] width 168 height 10
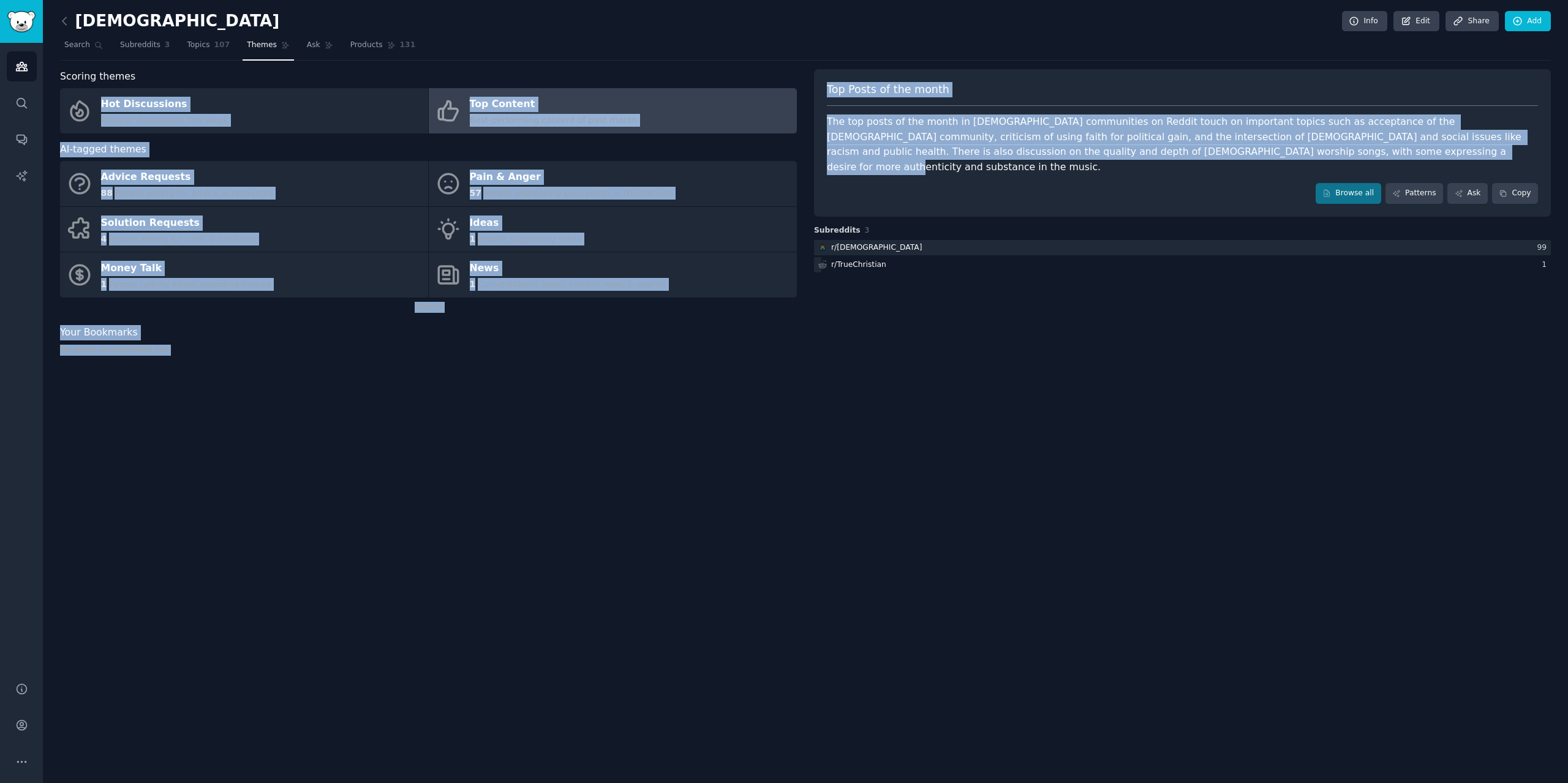
drag, startPoint x: 1196, startPoint y: 156, endPoint x: 786, endPoint y: 78, distance: 417.4
click at [786, 78] on div "Scoring themes Hot Discussions Popular discussions this week Top Content Best-p…" at bounding box center [805, 216] width 1490 height 295
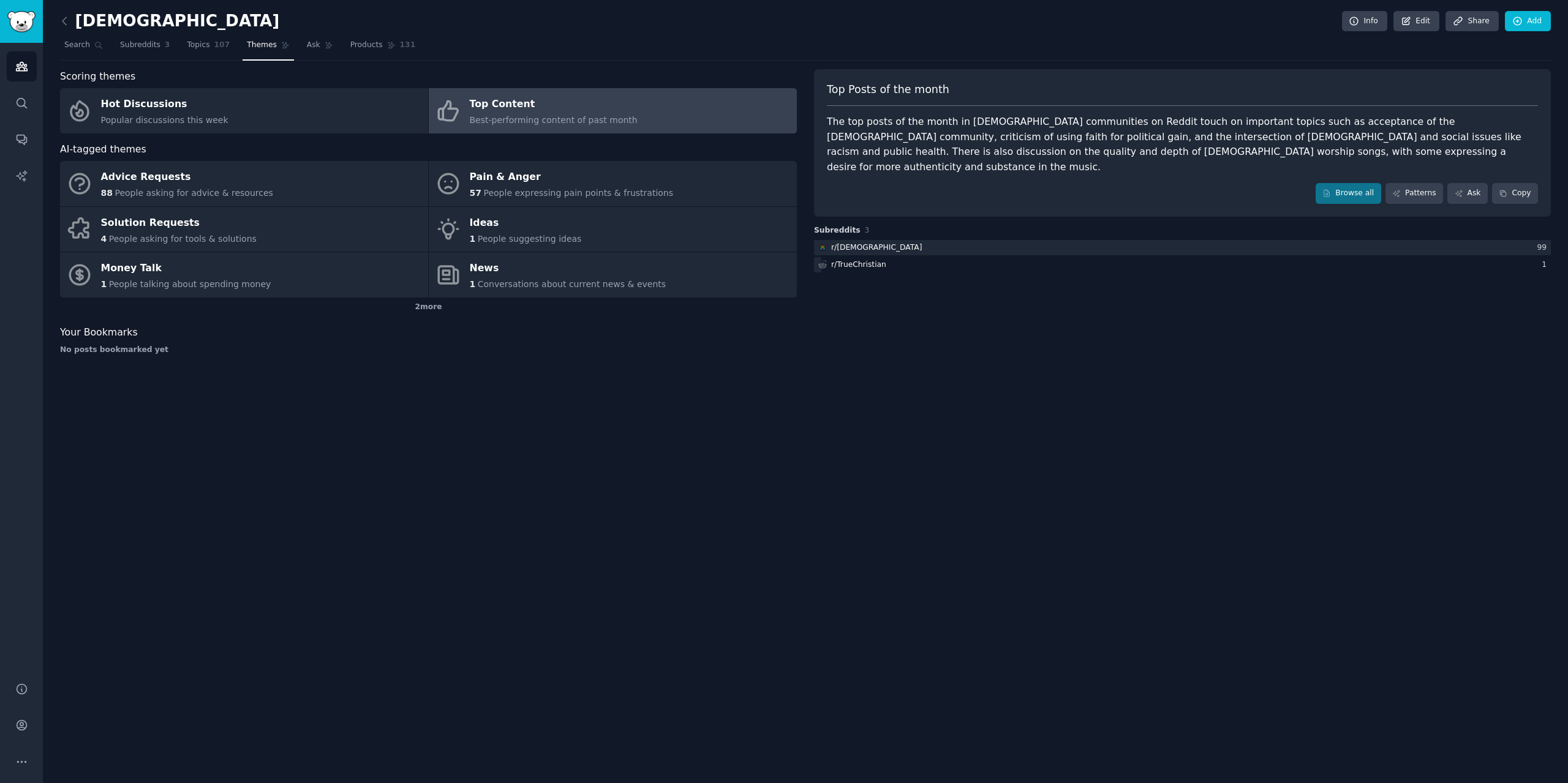
click at [792, 41] on nav "Search Subreddits 3 Topics 107 Themes Ask Products 131" at bounding box center [805, 48] width 1490 height 25
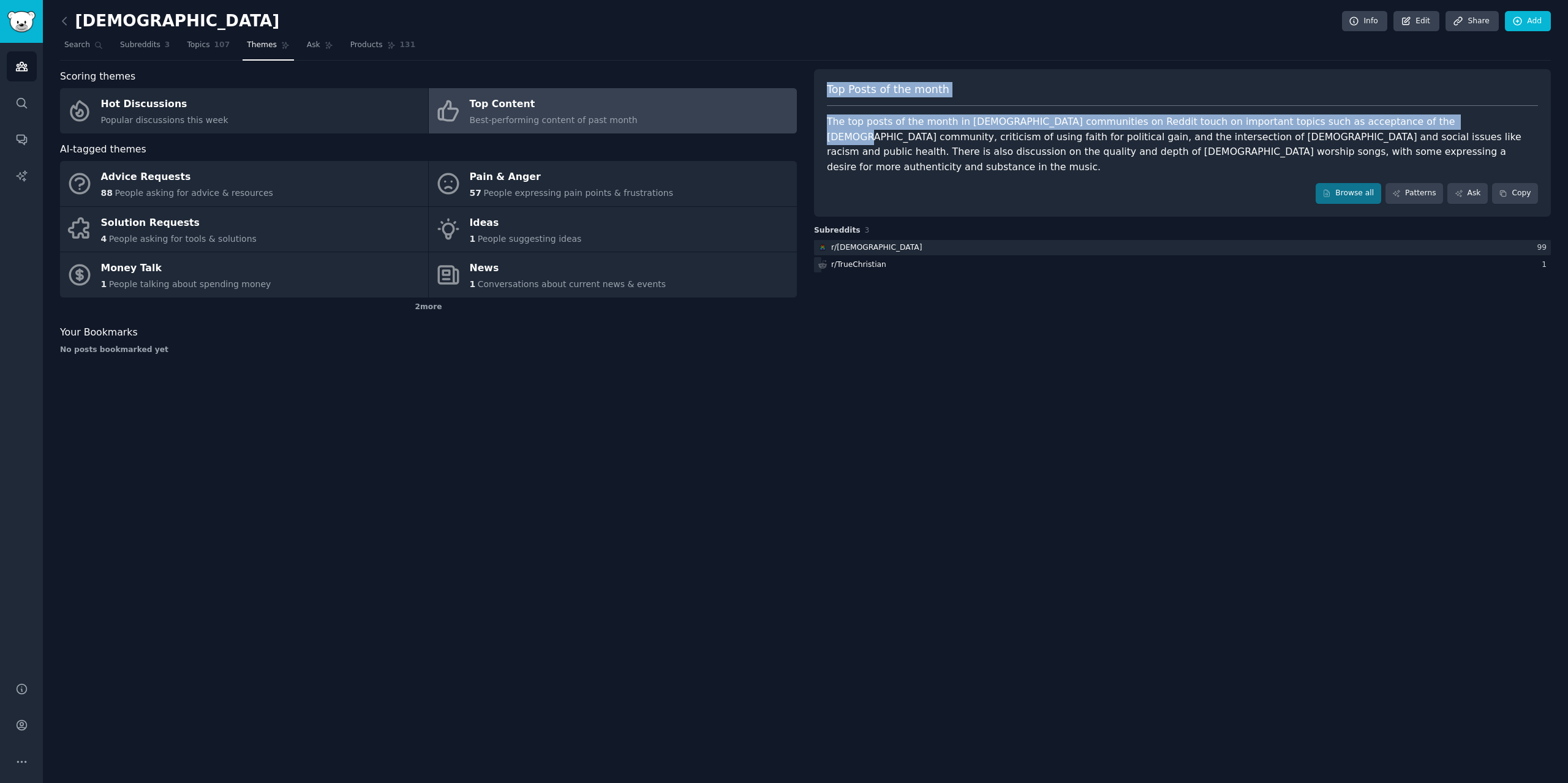
drag, startPoint x: 1409, startPoint y: 124, endPoint x: 815, endPoint y: 84, distance: 595.3
click at [815, 84] on div "Top Posts of the month The top posts of the month in [DEMOGRAPHIC_DATA] communi…" at bounding box center [1182, 142] width 736 height 147
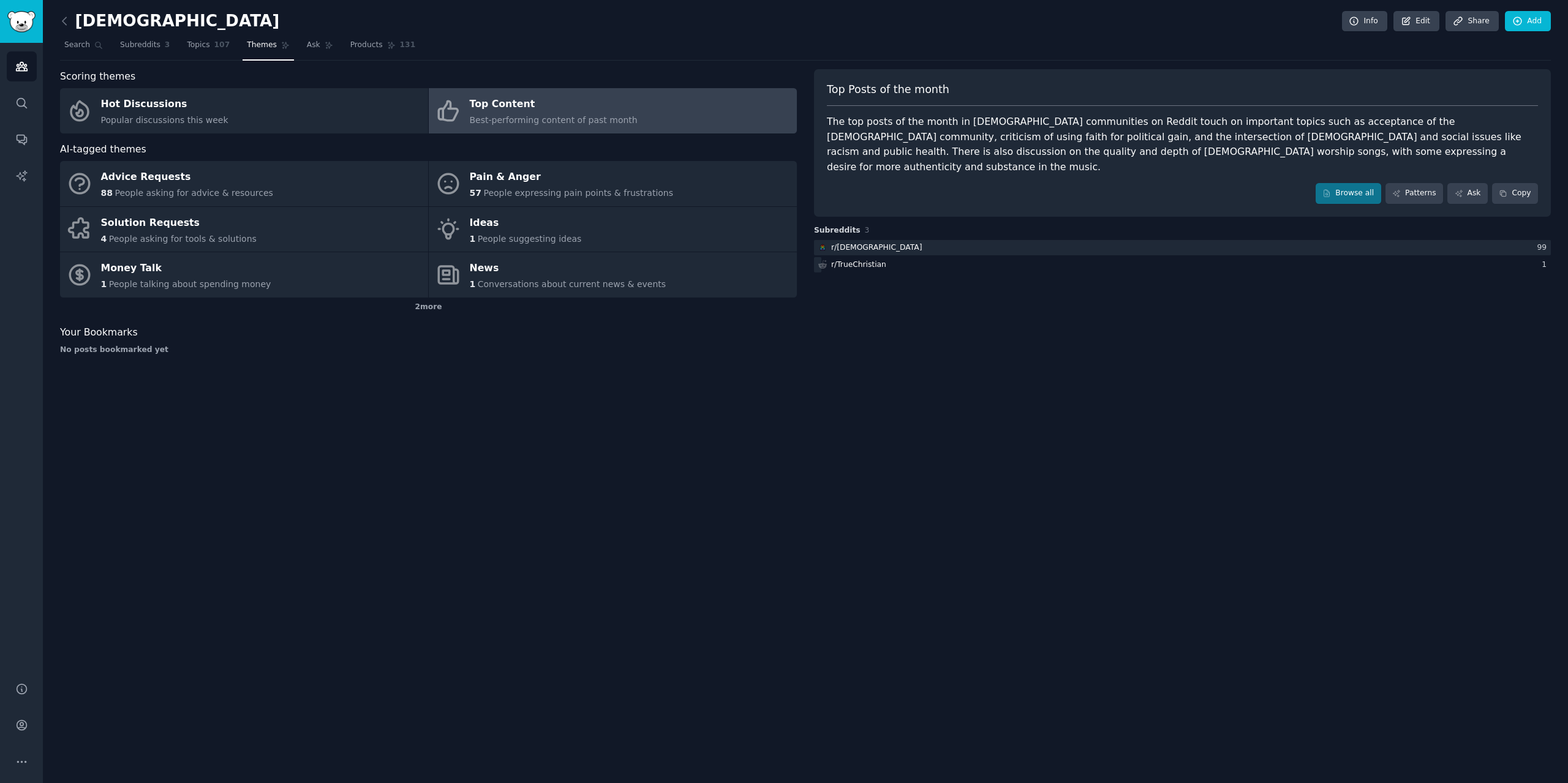
click at [1223, 138] on div "The top posts of the month in [DEMOGRAPHIC_DATA] communities on Reddit touch on…" at bounding box center [1182, 144] width 711 height 60
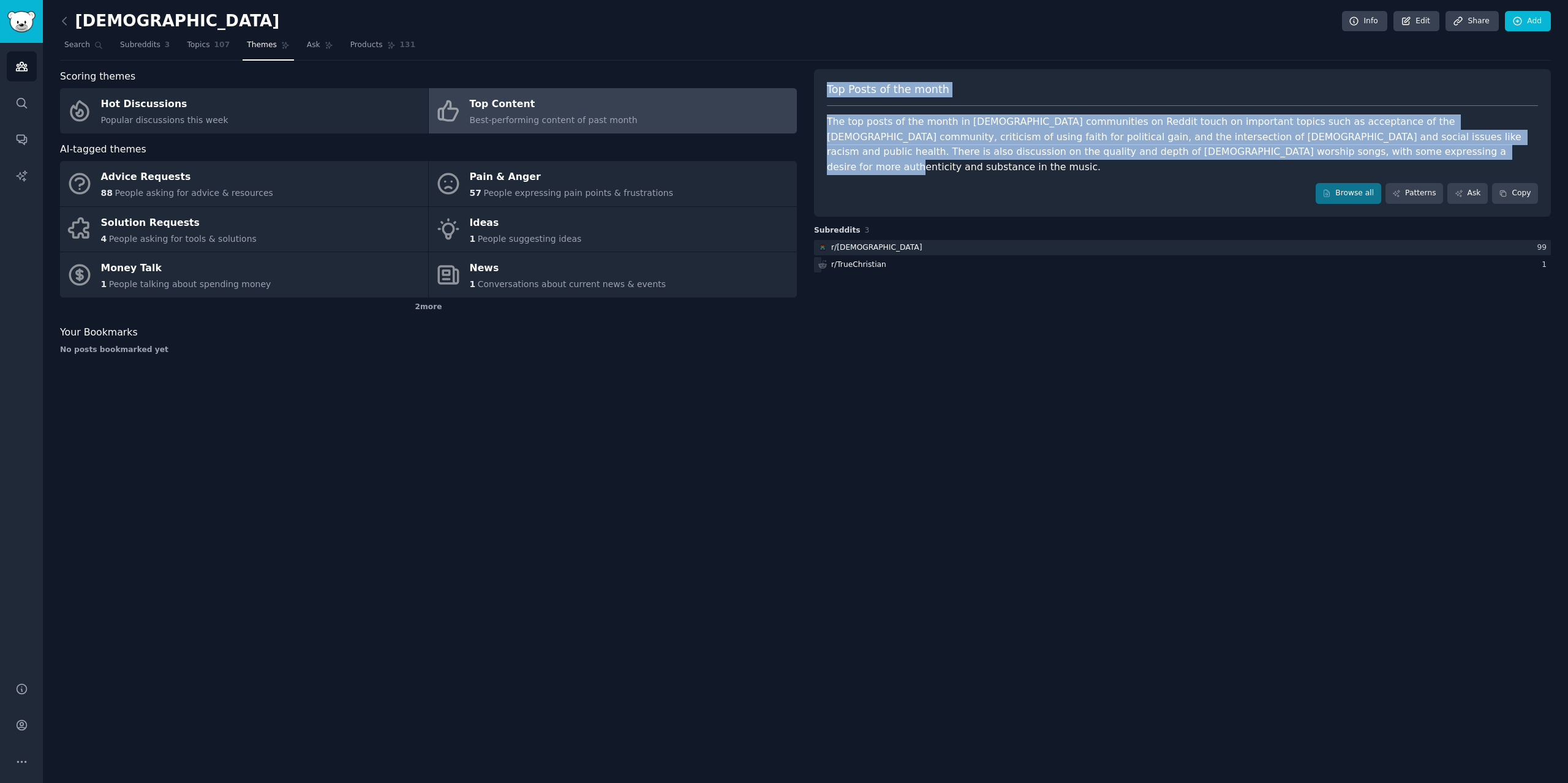
drag, startPoint x: 829, startPoint y: 80, endPoint x: 1246, endPoint y: 159, distance: 424.4
click at [1246, 159] on div "Top Posts of the month The top posts of the month in [DEMOGRAPHIC_DATA] communi…" at bounding box center [1182, 142] width 736 height 147
click at [1246, 159] on div "The top posts of the month in [DEMOGRAPHIC_DATA] communities on Reddit touch on…" at bounding box center [1182, 144] width 711 height 60
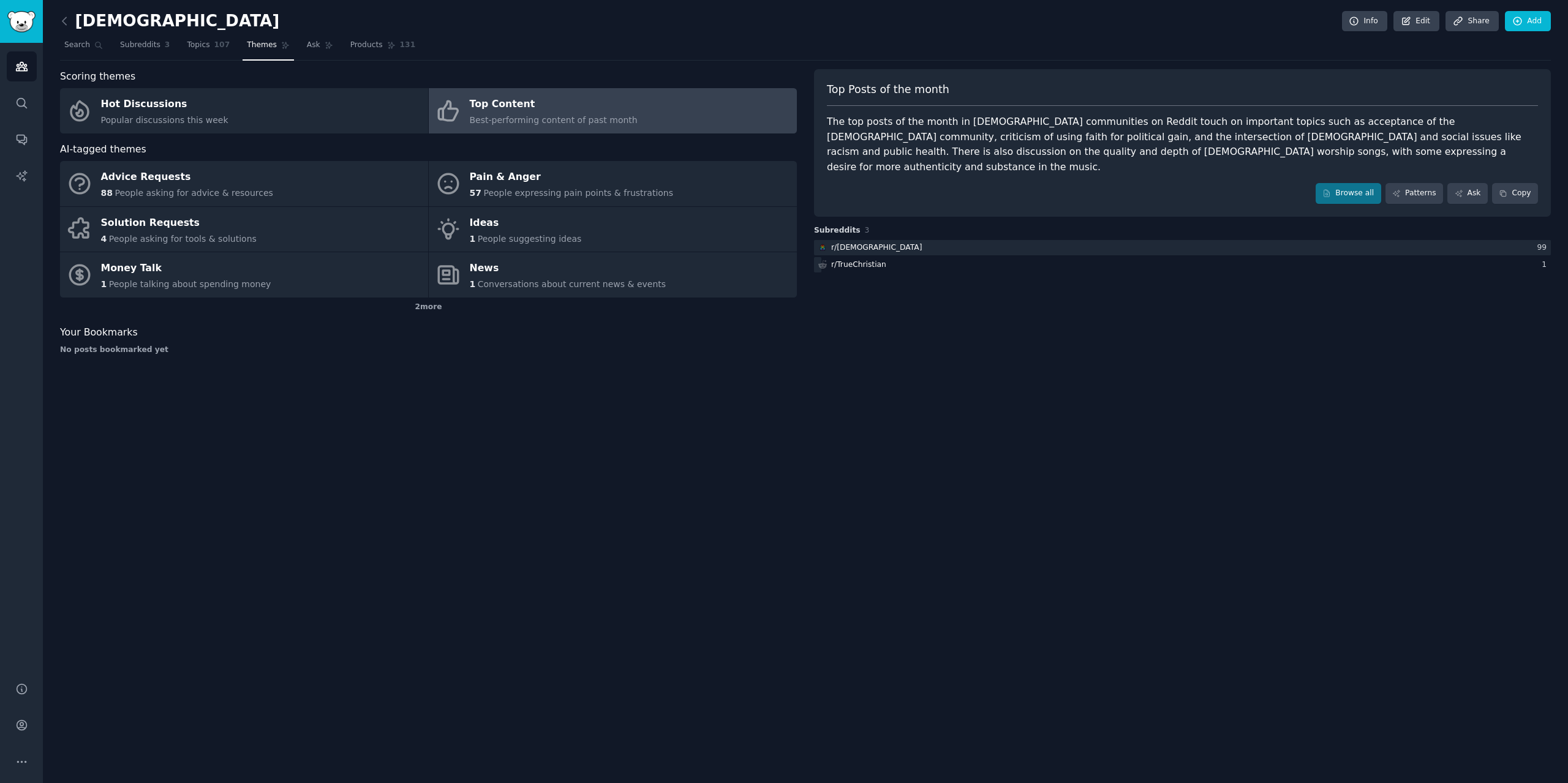
drag, startPoint x: 1246, startPoint y: 159, endPoint x: 786, endPoint y: 82, distance: 466.4
click at [786, 82] on div "Scoring themes Hot Discussions Popular discussions this week Top Content Best-p…" at bounding box center [805, 216] width 1490 height 295
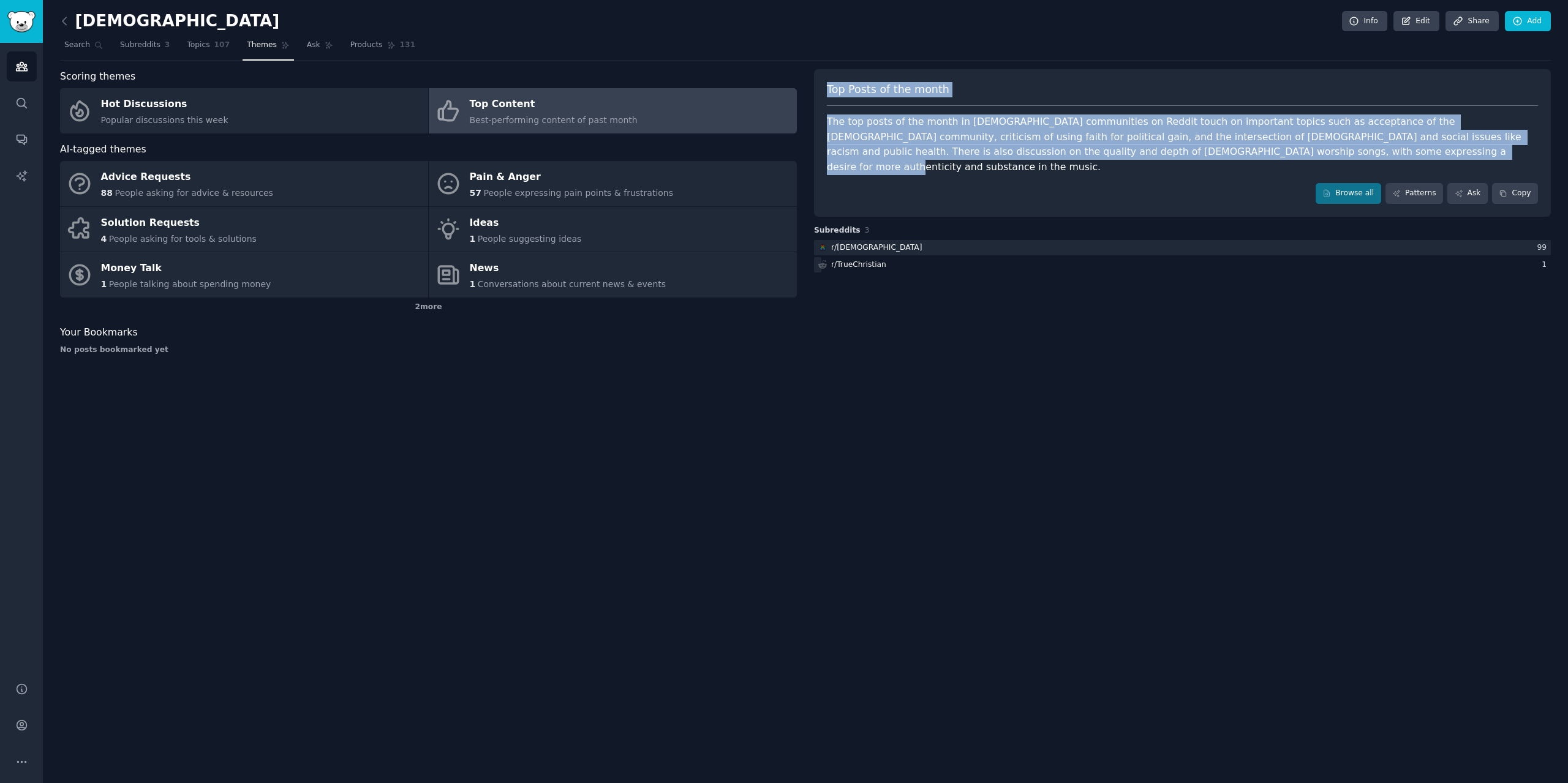
drag, startPoint x: 822, startPoint y: 84, endPoint x: 1265, endPoint y: 153, distance: 448.3
click at [1265, 153] on div "Top Posts of the month The top posts of the month in [DEMOGRAPHIC_DATA] communi…" at bounding box center [1182, 142] width 736 height 147
click at [1265, 153] on div "The top posts of the month in [DEMOGRAPHIC_DATA] communities on Reddit touch on…" at bounding box center [1182, 144] width 711 height 60
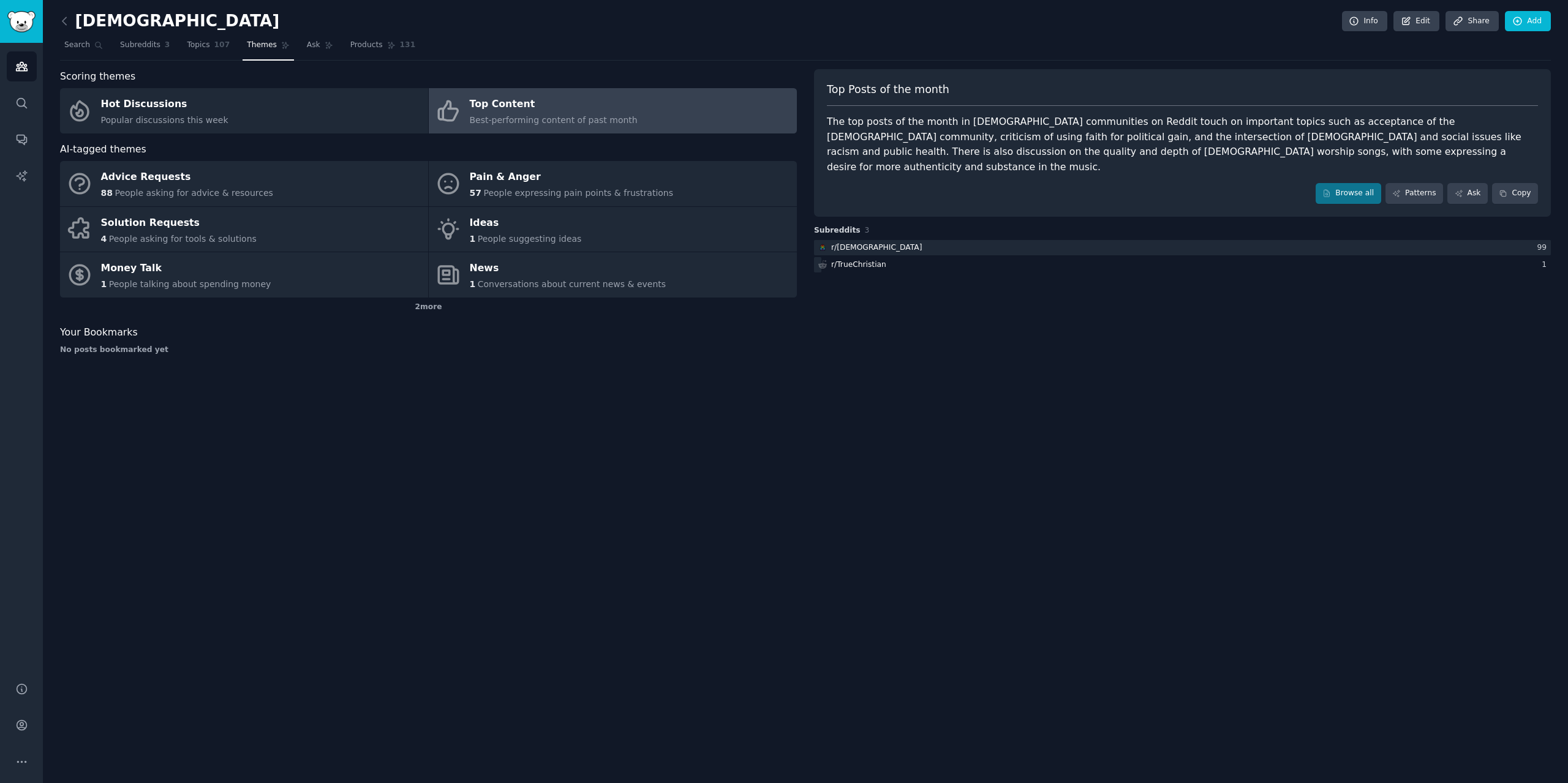
drag, startPoint x: 1265, startPoint y: 153, endPoint x: 799, endPoint y: 78, distance: 472.0
click at [799, 78] on div "Scoring themes Hot Discussions Popular discussions this week Top Content Best-p…" at bounding box center [805, 216] width 1490 height 295
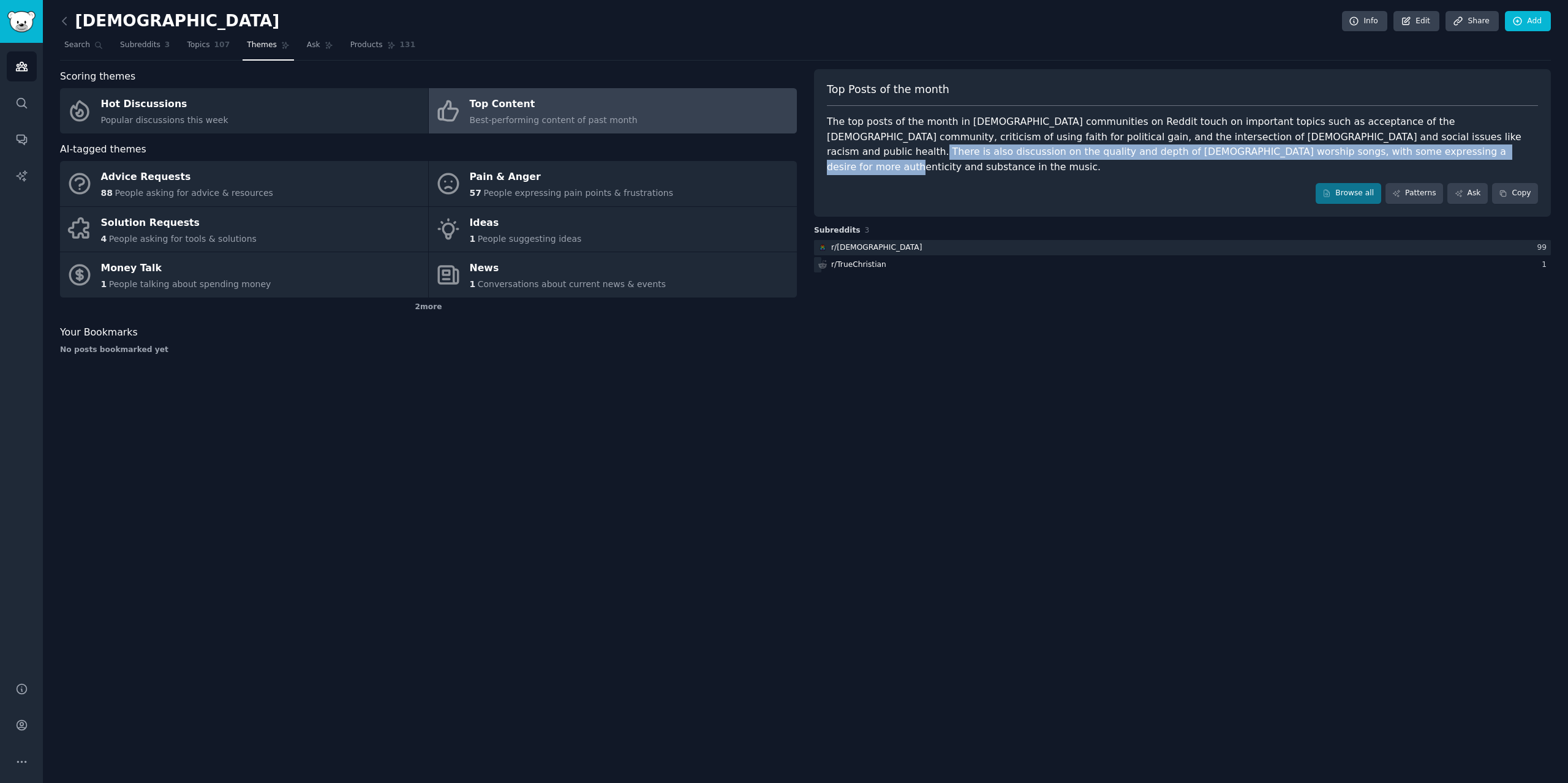
drag, startPoint x: 1338, startPoint y: 137, endPoint x: 1223, endPoint y: 149, distance: 115.6
click at [1223, 149] on div "The top posts of the month in [DEMOGRAPHIC_DATA] communities on Reddit touch on…" at bounding box center [1182, 144] width 711 height 60
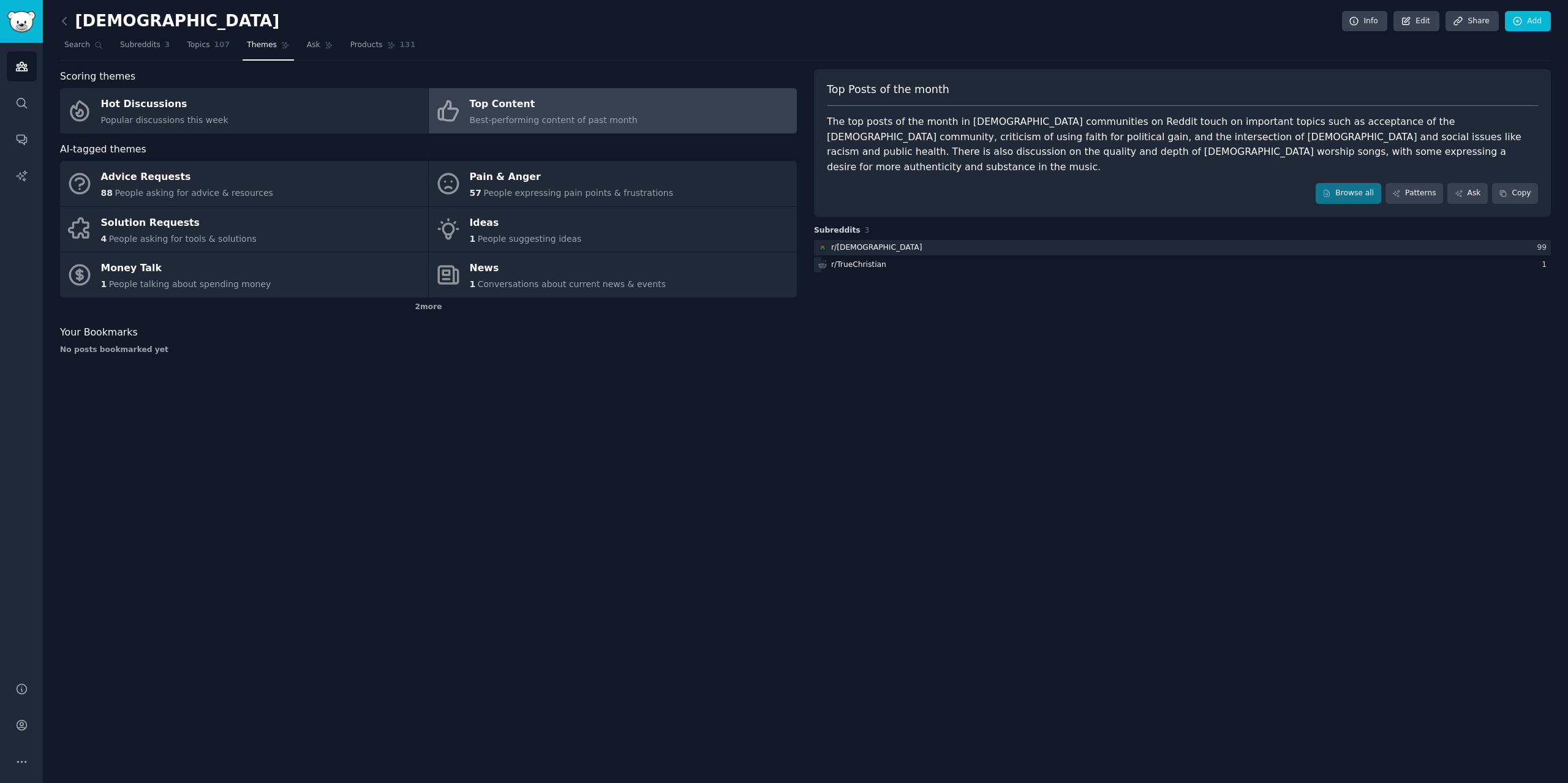
click at [963, 128] on div "The top posts of the month in [DEMOGRAPHIC_DATA] communities on Reddit touch on…" at bounding box center [1182, 144] width 711 height 60
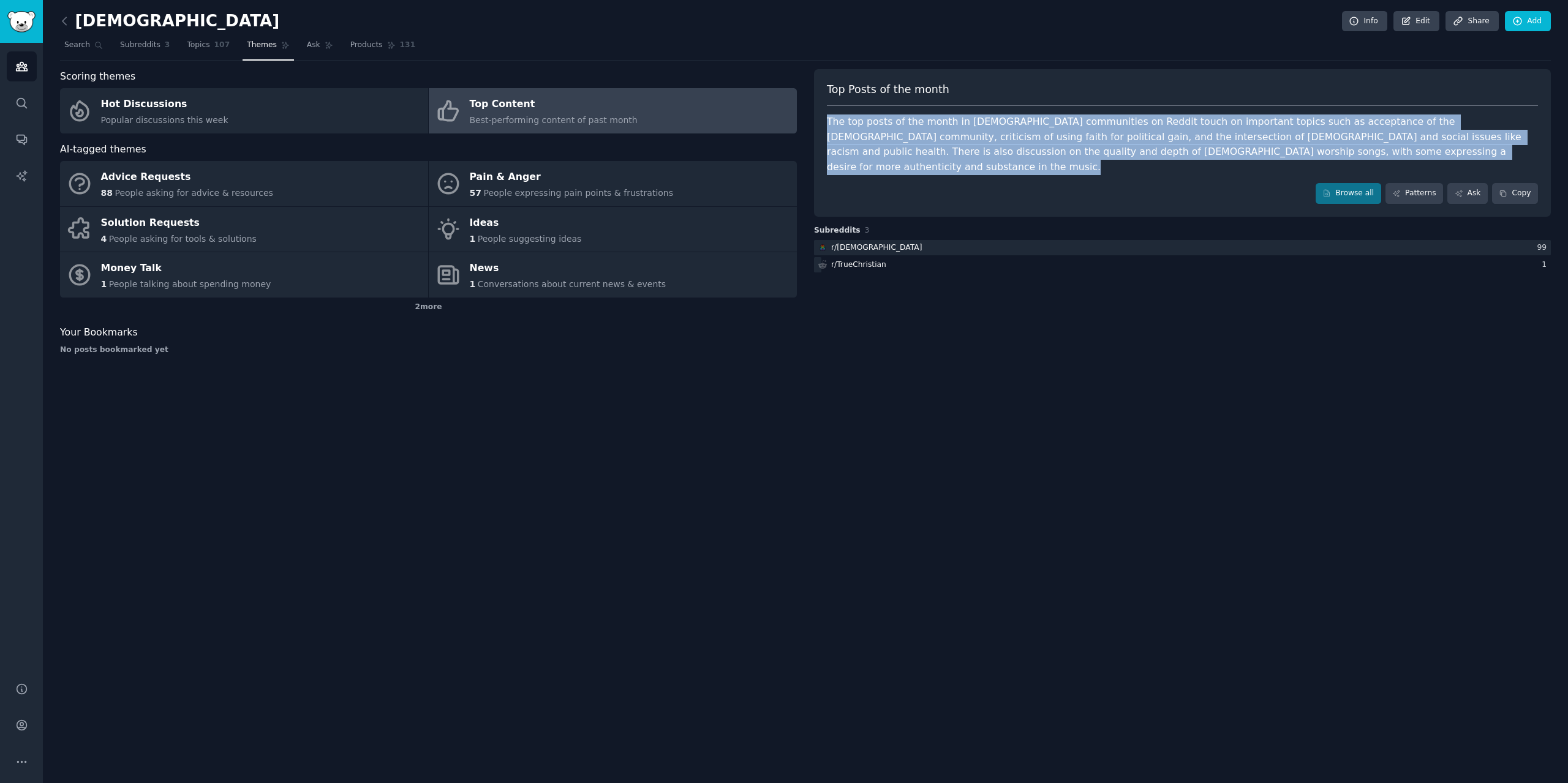
click at [963, 128] on div "The top posts of the month in [DEMOGRAPHIC_DATA] communities on Reddit touch on…" at bounding box center [1182, 144] width 711 height 60
click at [1192, 158] on div "The top posts of the month in [DEMOGRAPHIC_DATA] communities on Reddit touch on…" at bounding box center [1182, 144] width 711 height 60
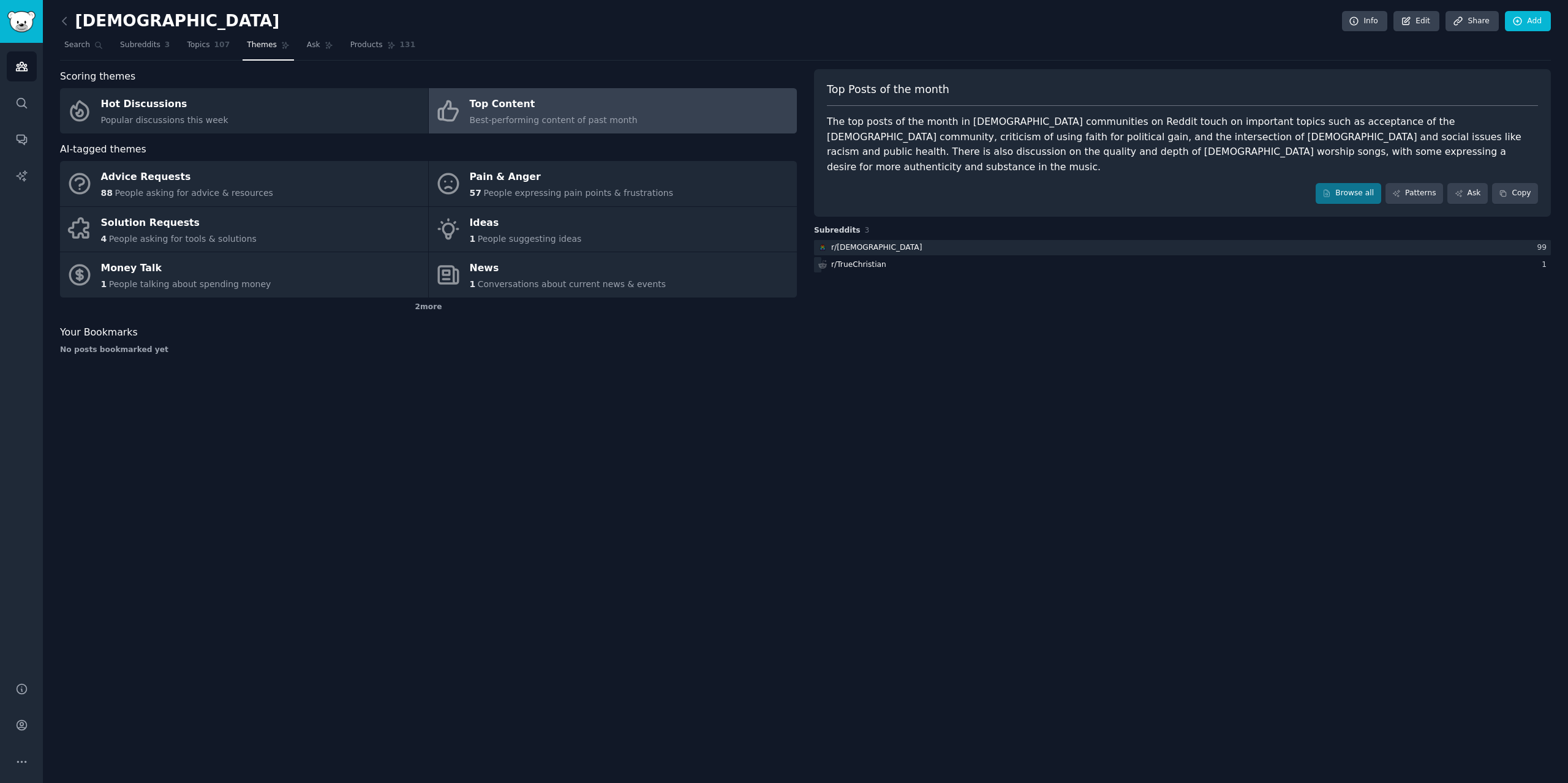
click at [1109, 101] on div "Top Posts of the month" at bounding box center [1182, 94] width 711 height 25
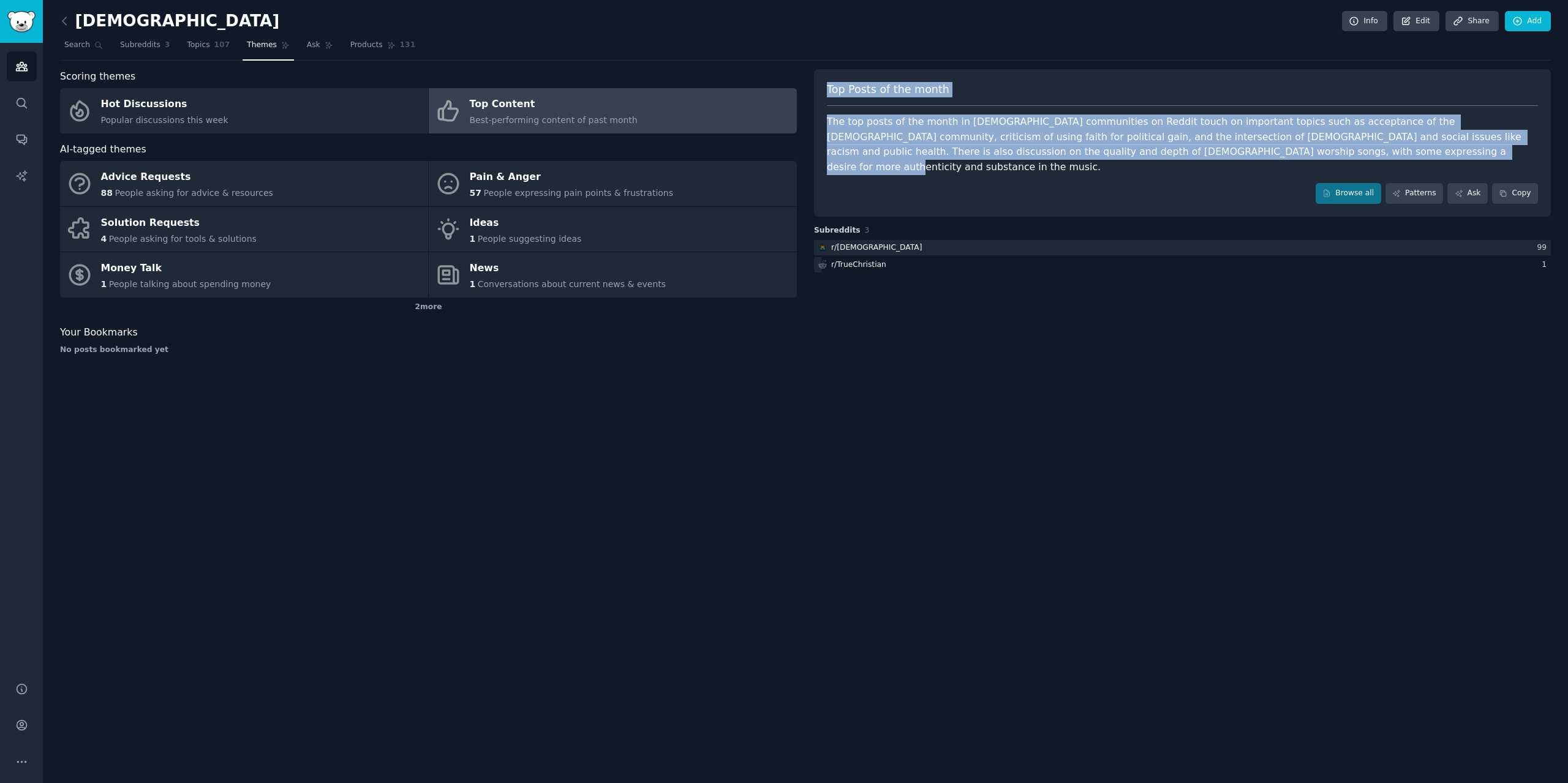
drag, startPoint x: 828, startPoint y: 86, endPoint x: 1274, endPoint y: 151, distance: 450.7
click at [1274, 151] on div "Top Posts of the month The top posts of the month in [DEMOGRAPHIC_DATA] communi…" at bounding box center [1182, 142] width 736 height 147
click at [1274, 151] on div "The top posts of the month in [DEMOGRAPHIC_DATA] communities on Reddit touch on…" at bounding box center [1182, 144] width 711 height 60
click at [1073, 100] on div "Top Posts of the month" at bounding box center [1182, 94] width 711 height 25
click at [1054, 257] on div "r/ TrueChristian" at bounding box center [1182, 265] width 736 height 16
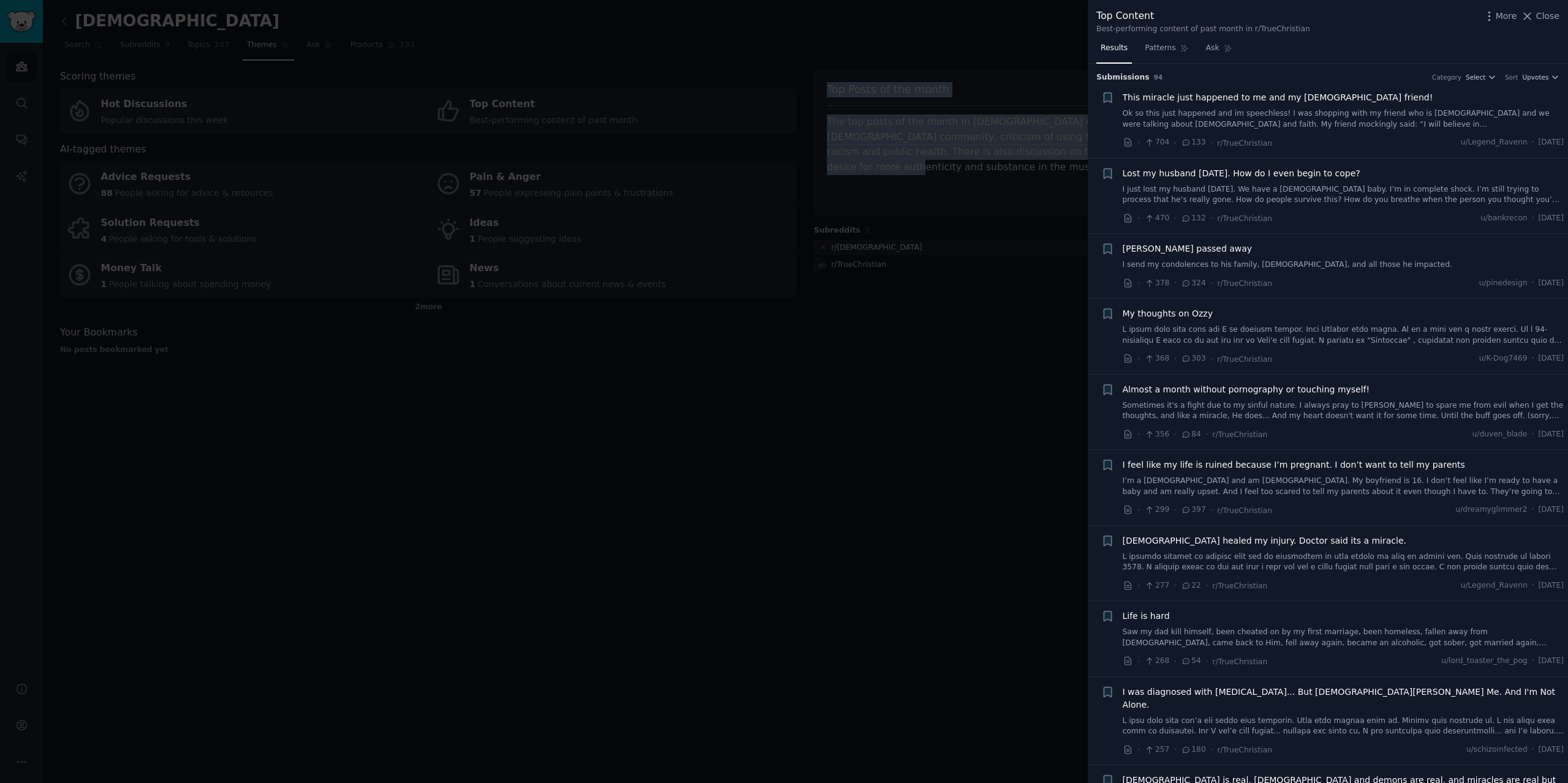
click at [1333, 118] on link "Ok so this just happened and im speechless! I was shopping with my friend who i…" at bounding box center [1343, 119] width 442 height 21
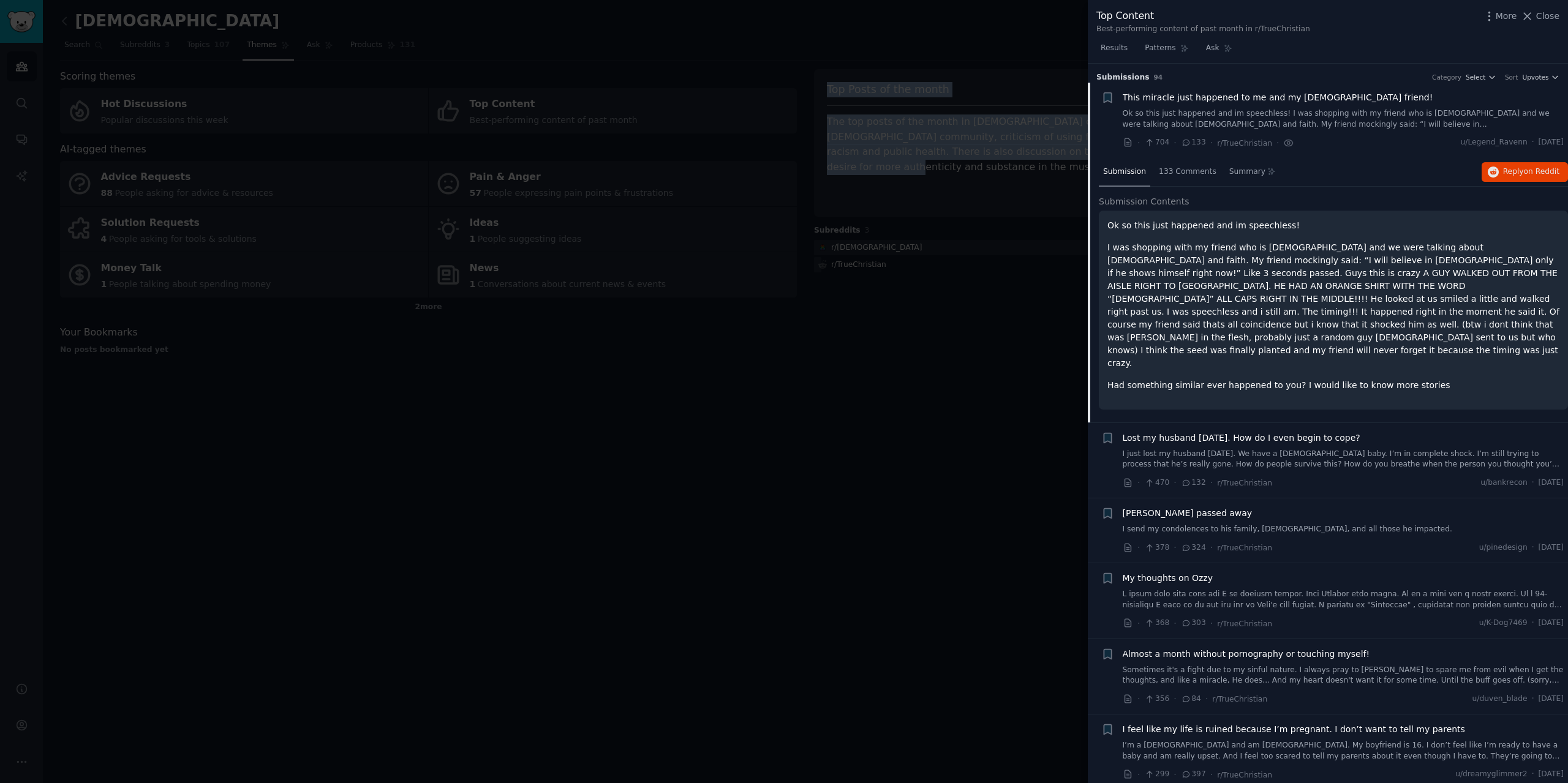
scroll to position [20, 0]
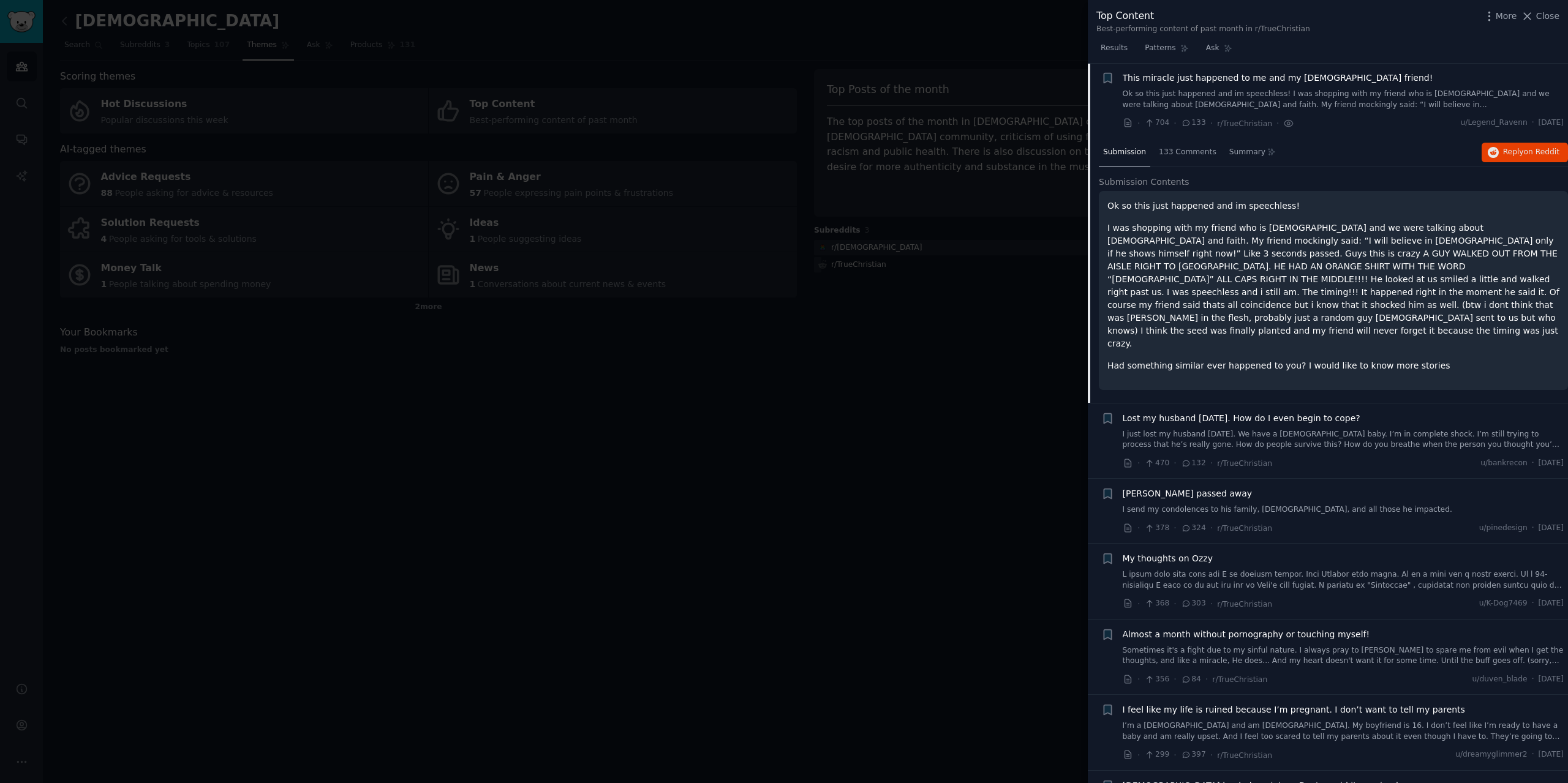
click at [1205, 237] on p "I was shopping with my friend who is [DEMOGRAPHIC_DATA] and we were talking abo…" at bounding box center [1333, 286] width 452 height 128
click at [1541, 16] on span "Close" at bounding box center [1547, 16] width 23 height 13
